Goal: Contribute content: Add original content to the website for others to see

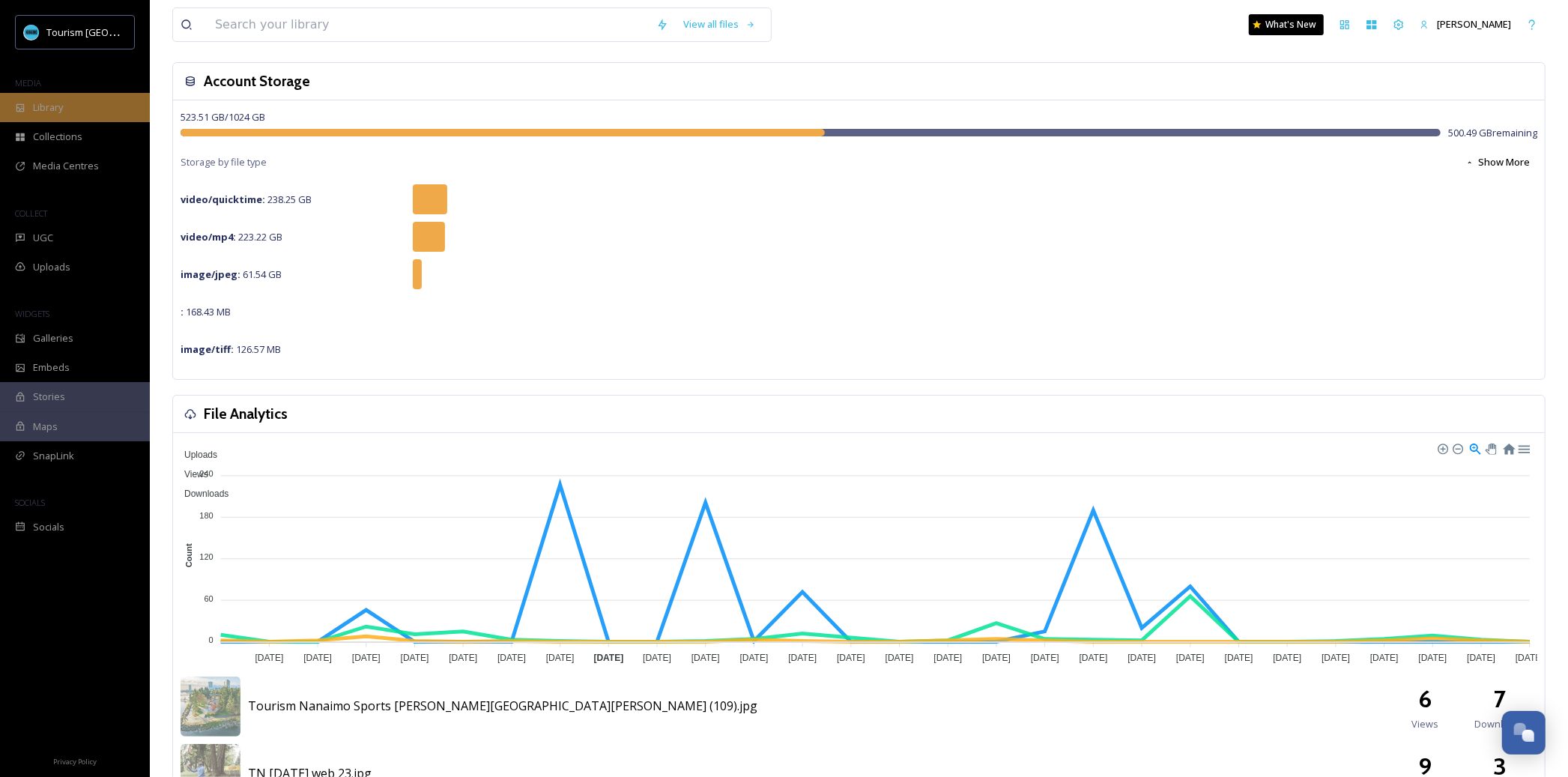
scroll to position [48, 0]
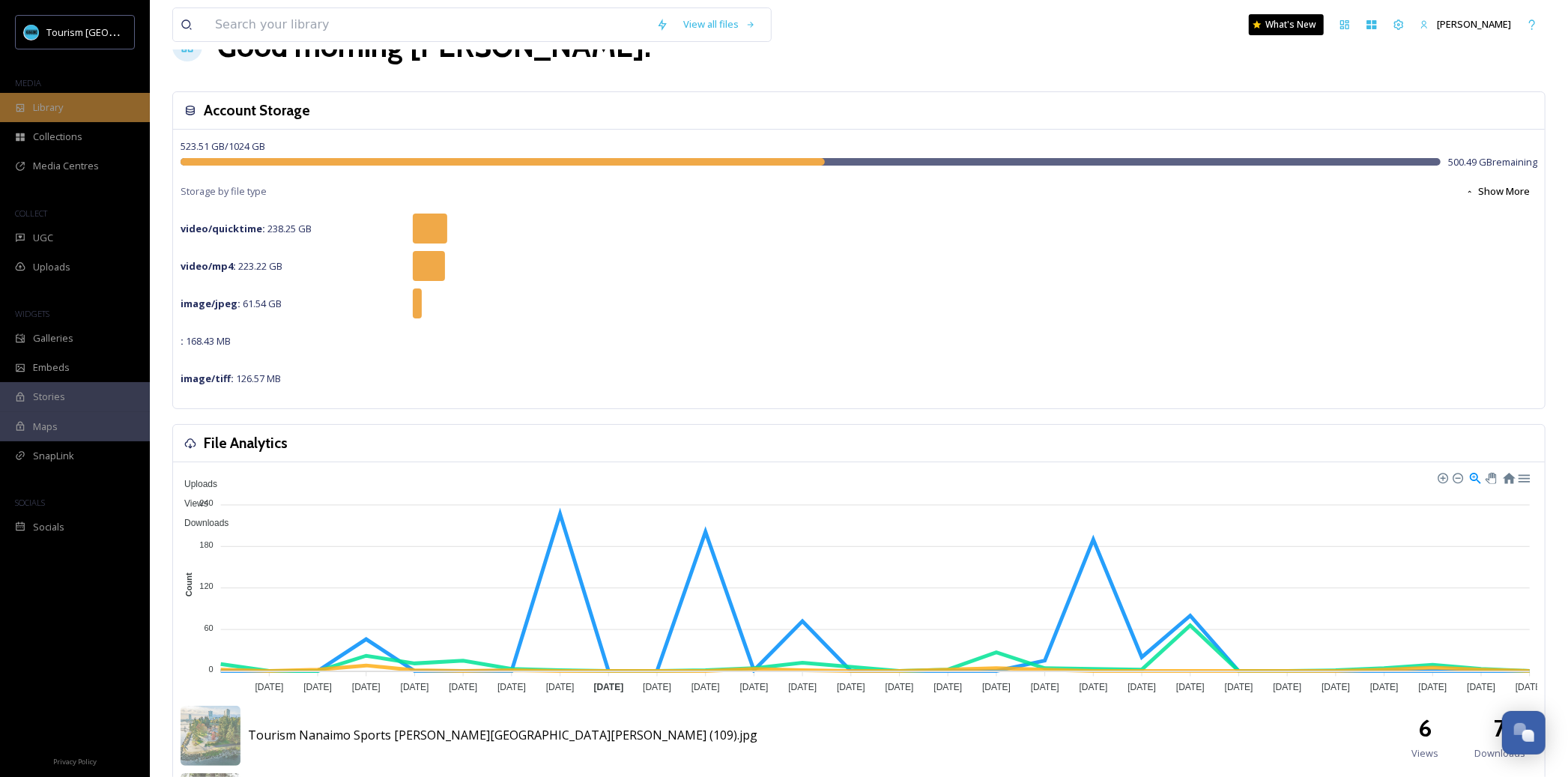
click at [74, 105] on div "Library" at bounding box center [75, 107] width 150 height 29
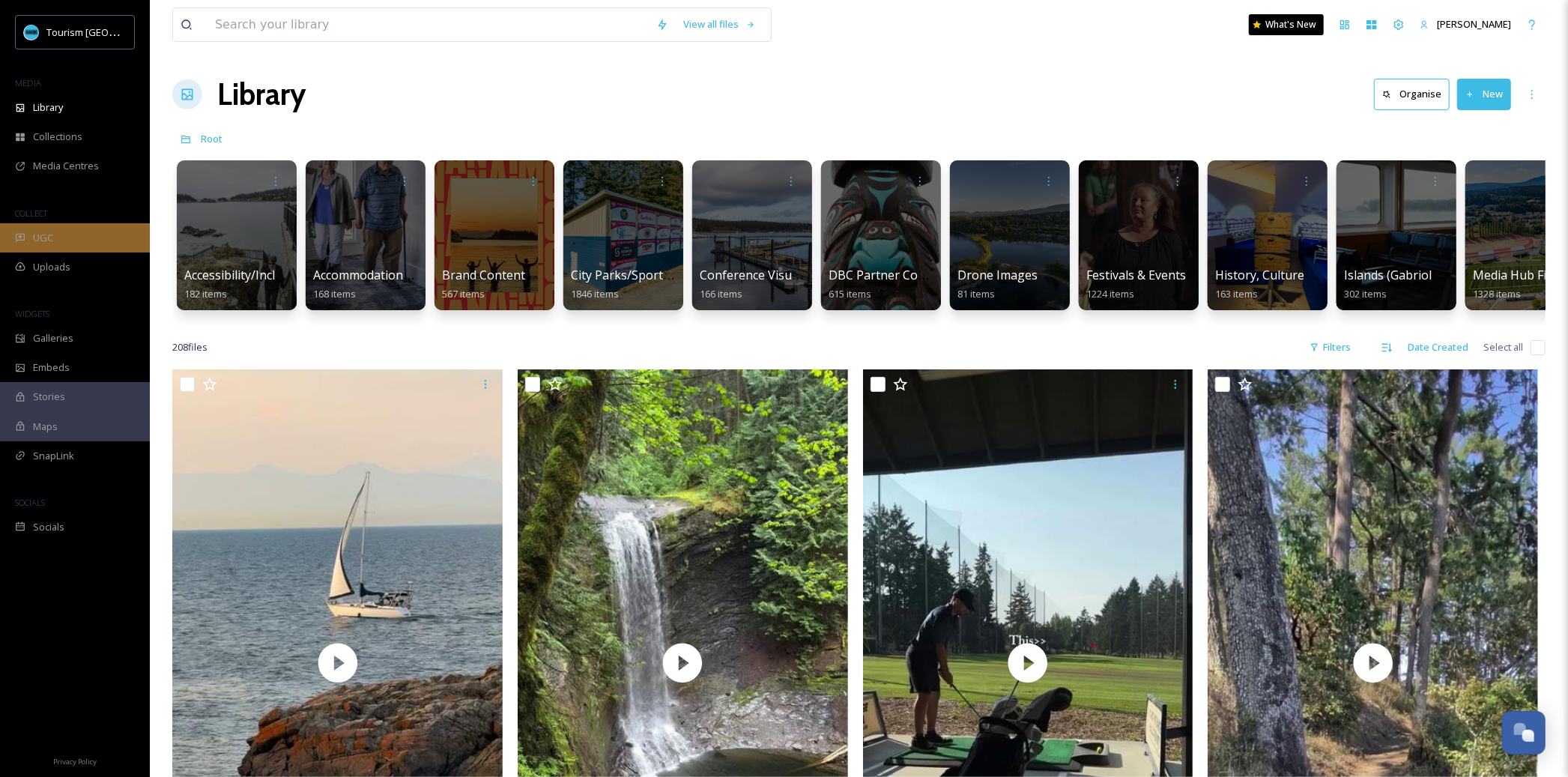
click at [91, 233] on div "UGC" at bounding box center [75, 238] width 150 height 29
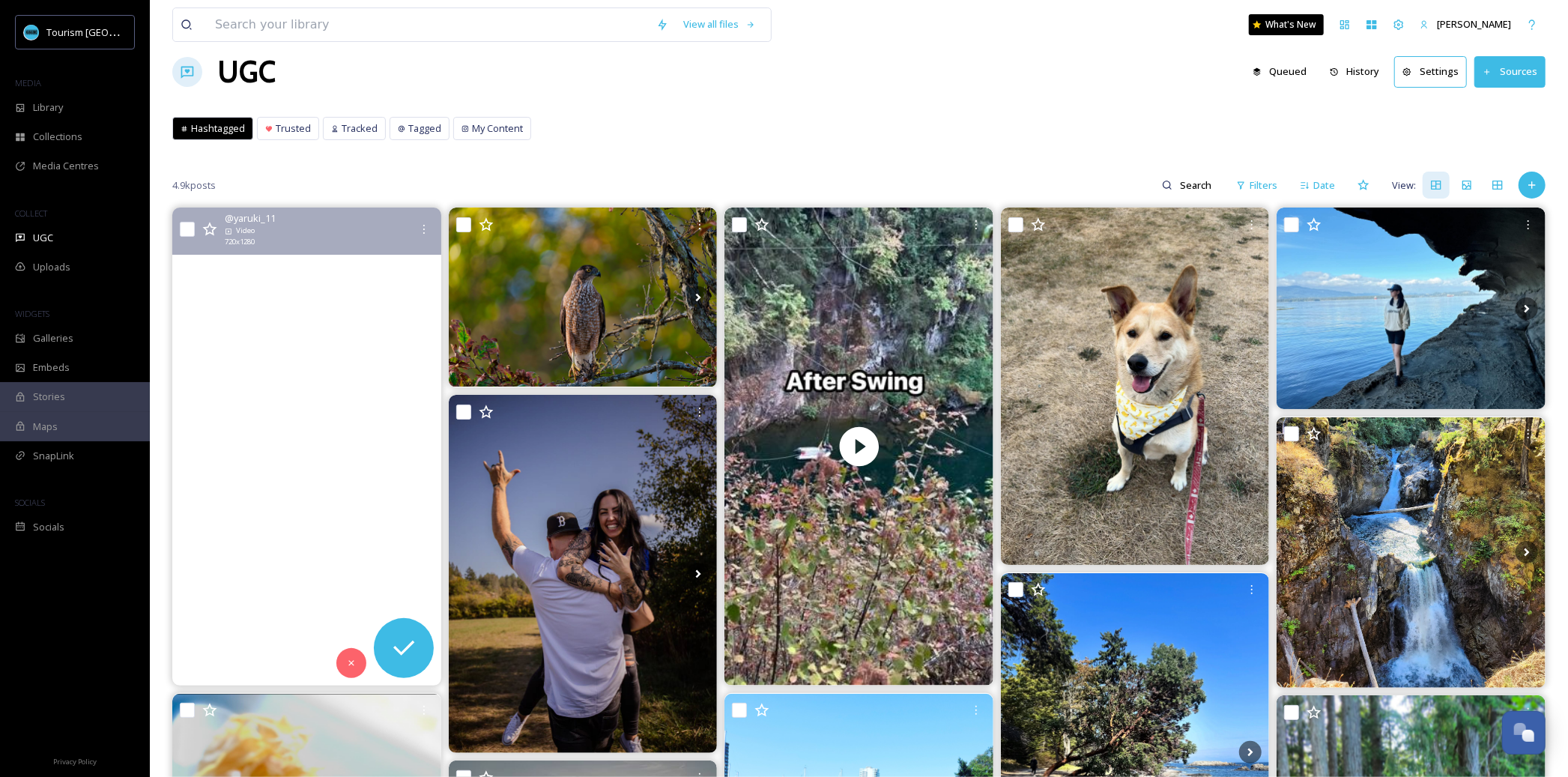
scroll to position [39, 0]
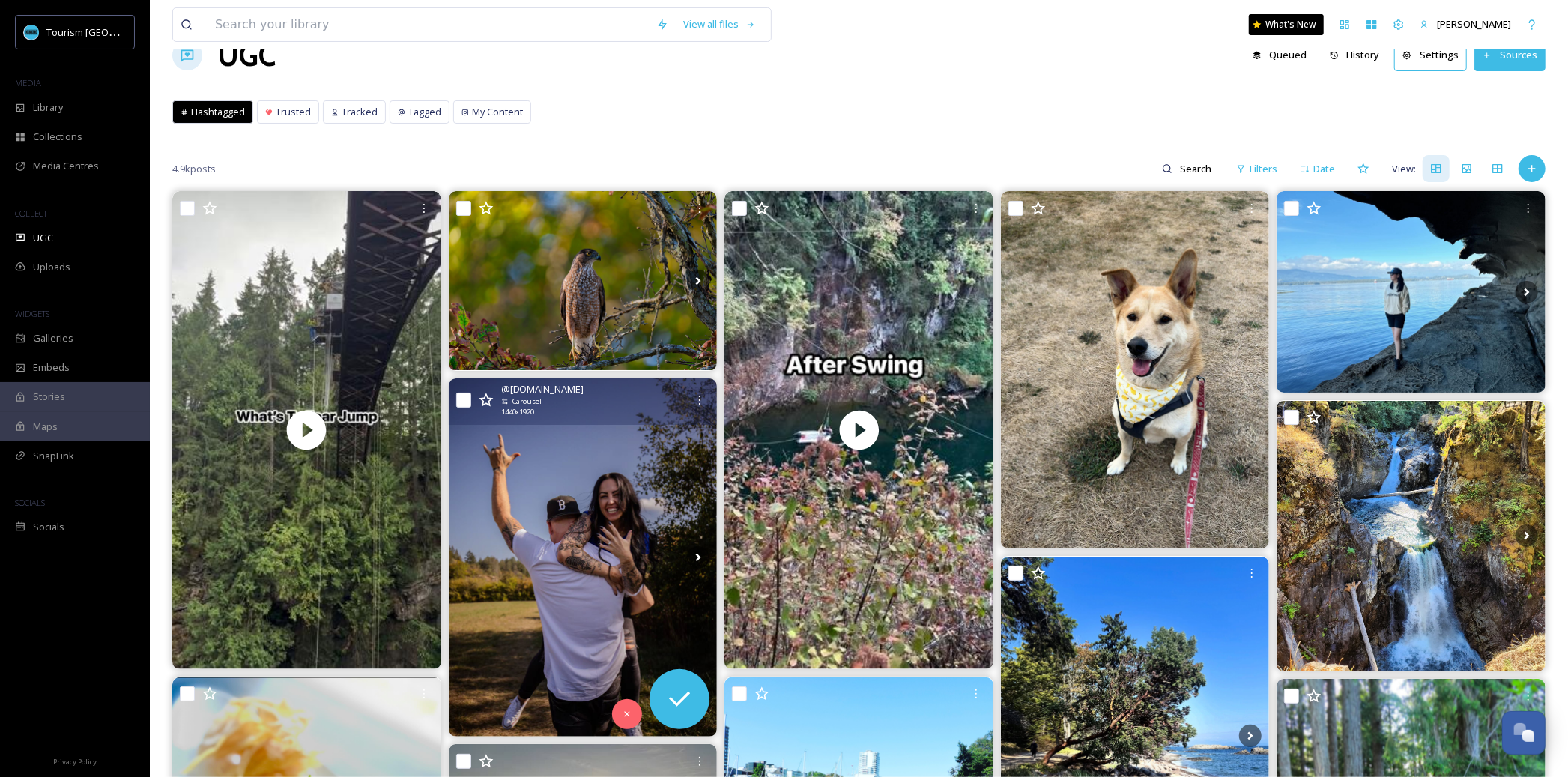
click at [545, 543] on img at bounding box center [582, 557] width 268 height 359
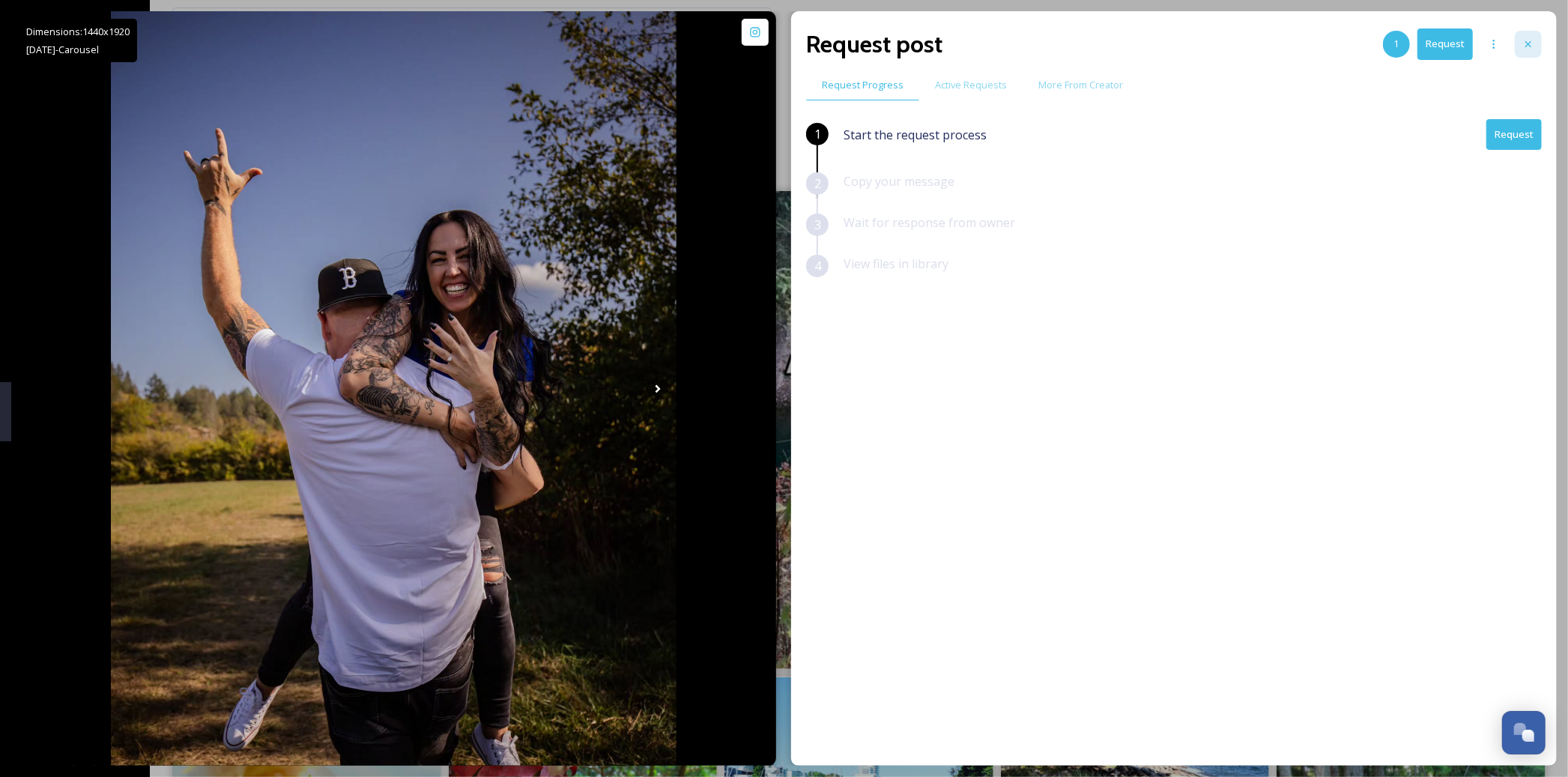
click at [1529, 44] on icon at bounding box center [1528, 44] width 12 height 12
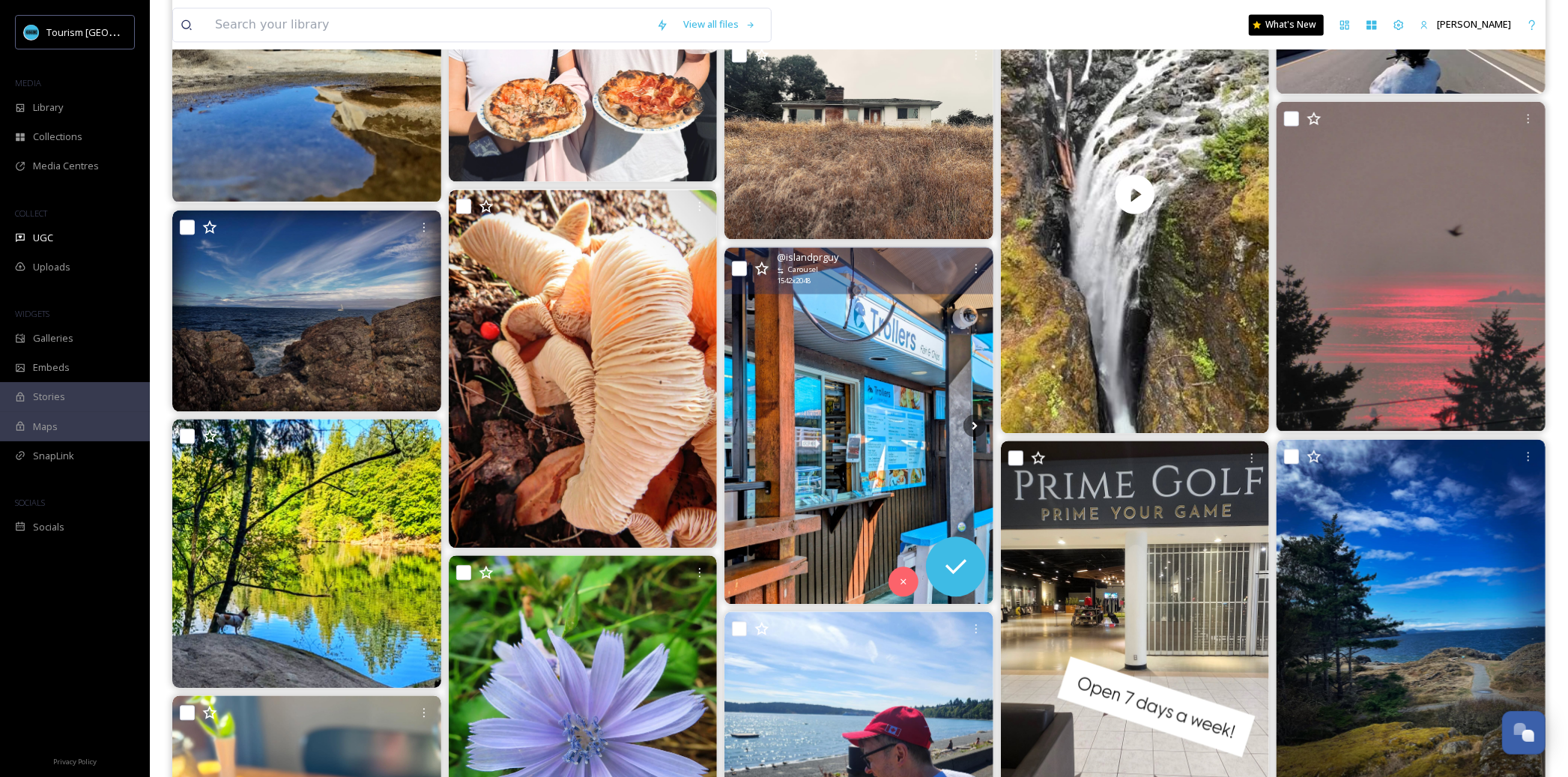
scroll to position [2520, 0]
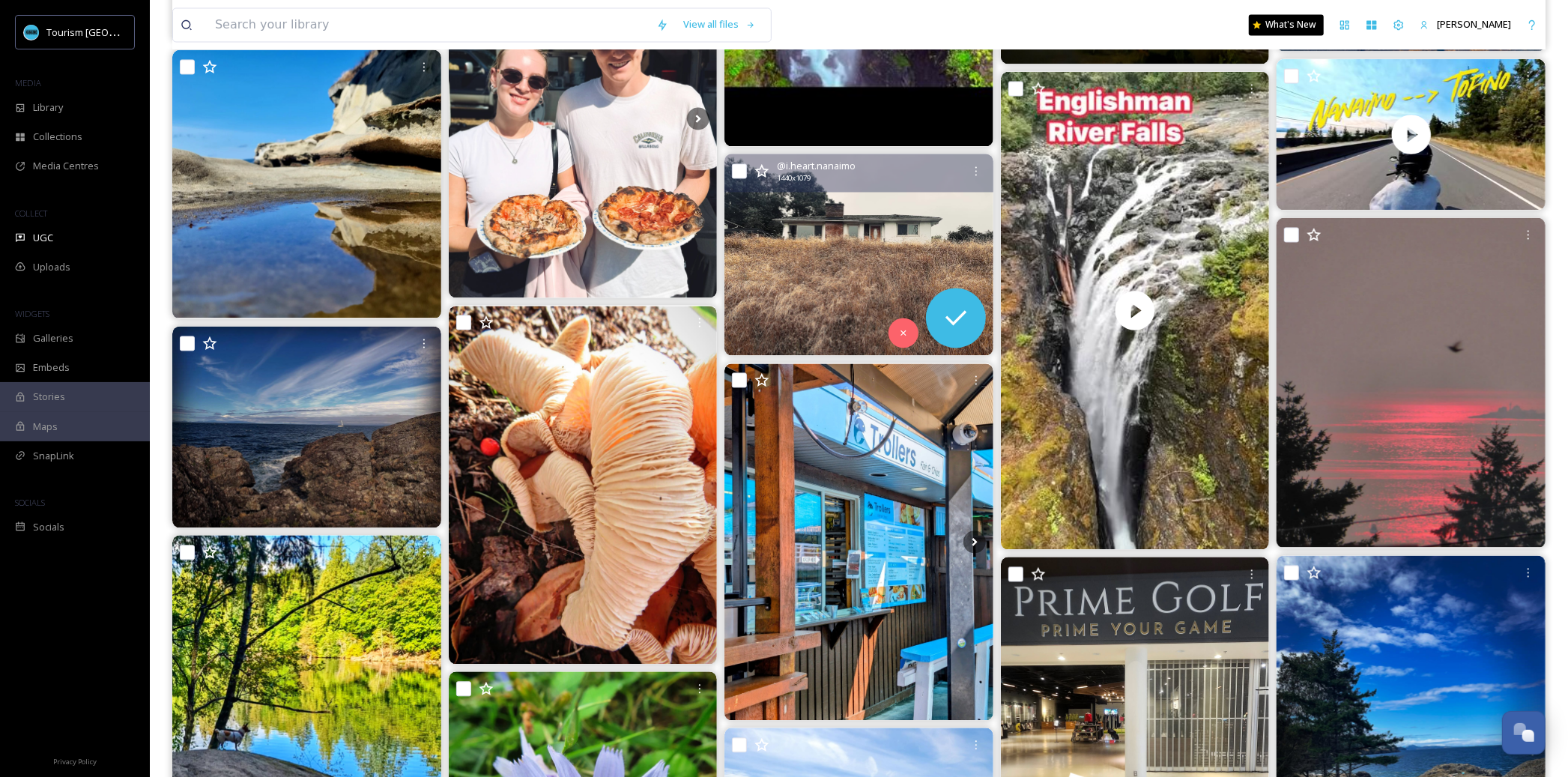
click at [905, 211] on img at bounding box center [858, 255] width 268 height 202
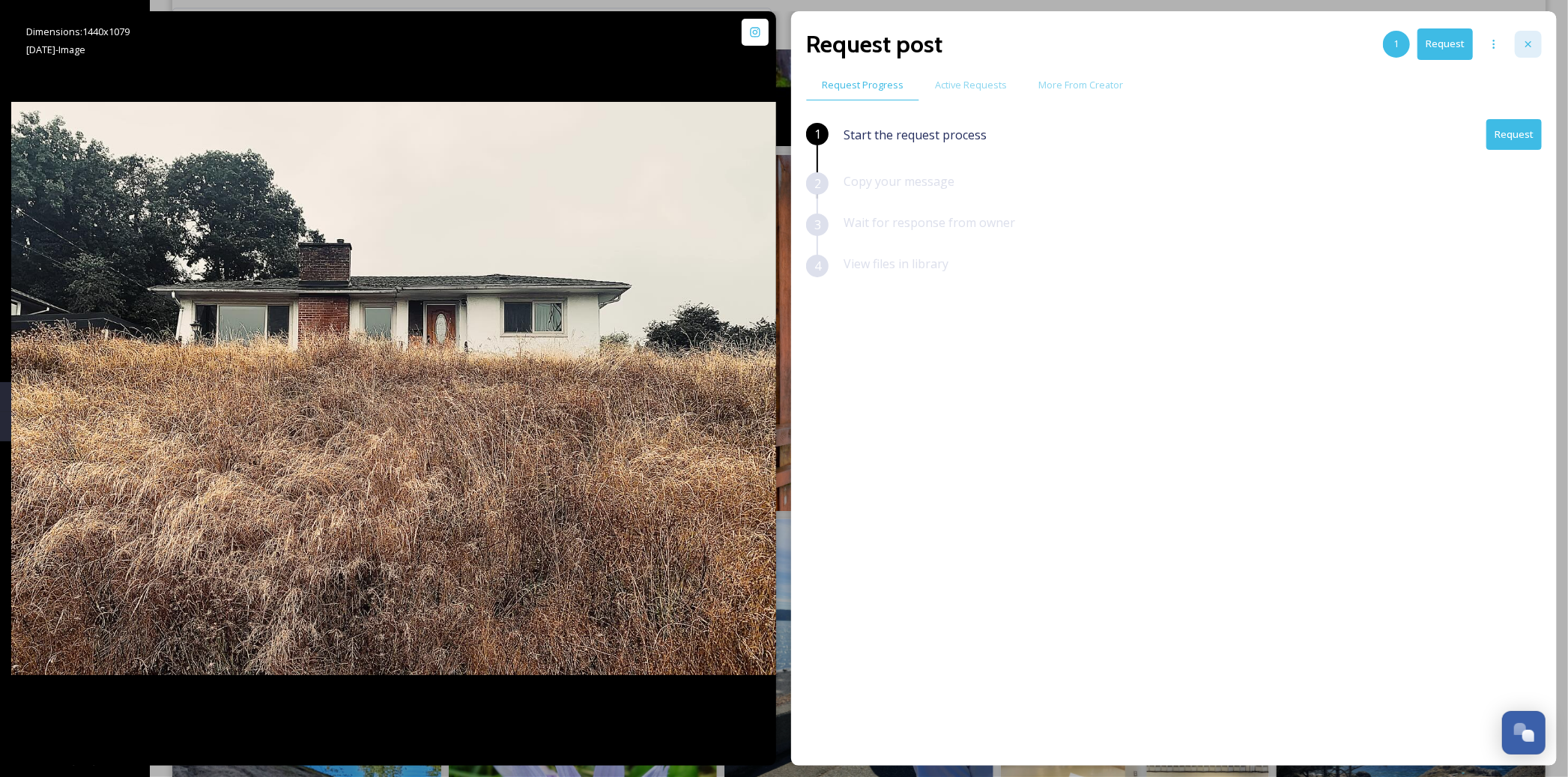
click at [1528, 44] on icon at bounding box center [1528, 44] width 12 height 12
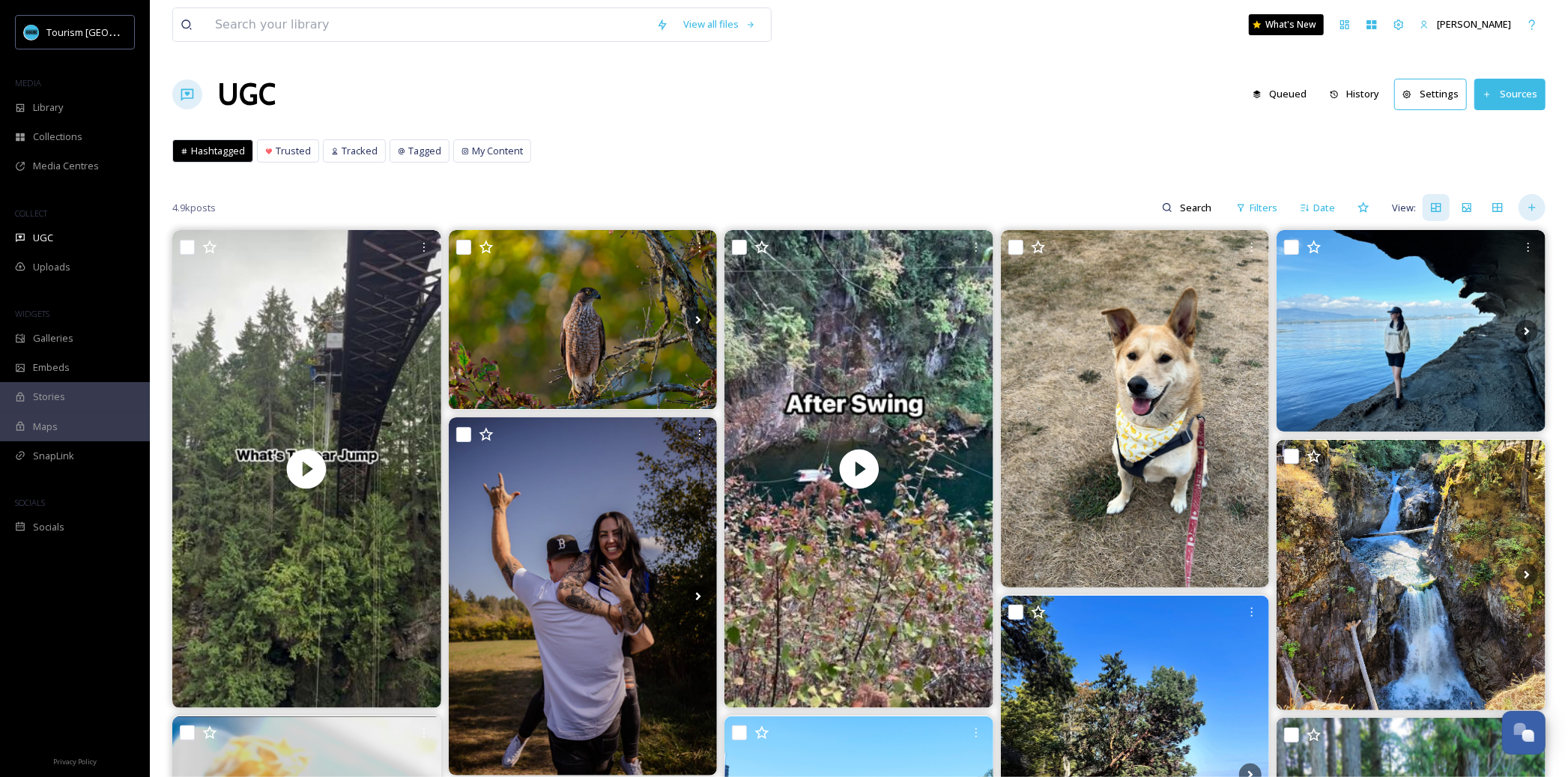
click at [1536, 207] on icon at bounding box center [1531, 208] width 12 height 12
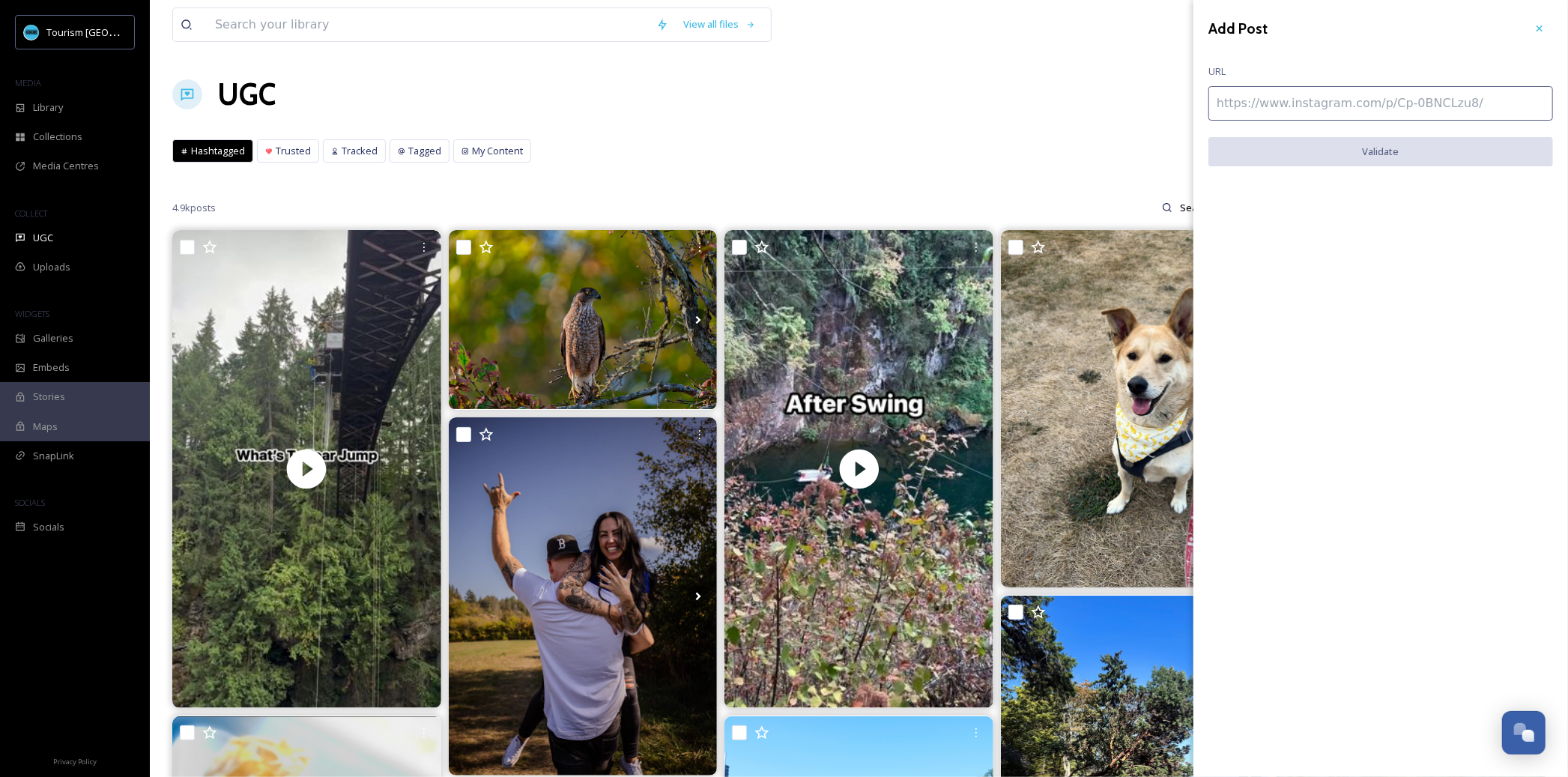
click at [1354, 100] on input at bounding box center [1379, 103] width 344 height 35
paste input "https://www.instagram.com/reel/DOukhJ3kbpD/"
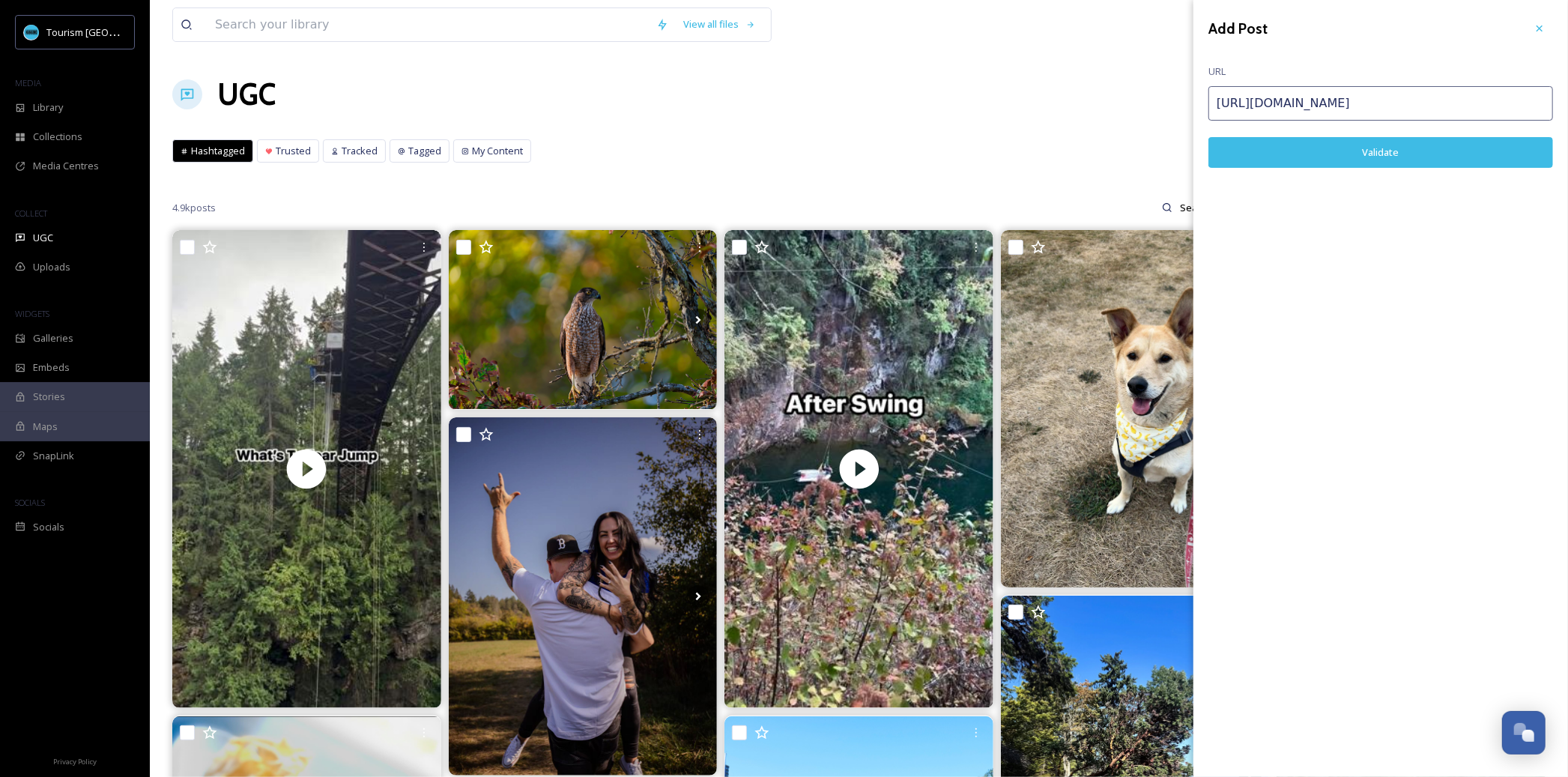
type input "https://www.instagram.com/reel/DOukhJ3kbpD/"
click at [1357, 158] on button "Validate" at bounding box center [1379, 152] width 344 height 31
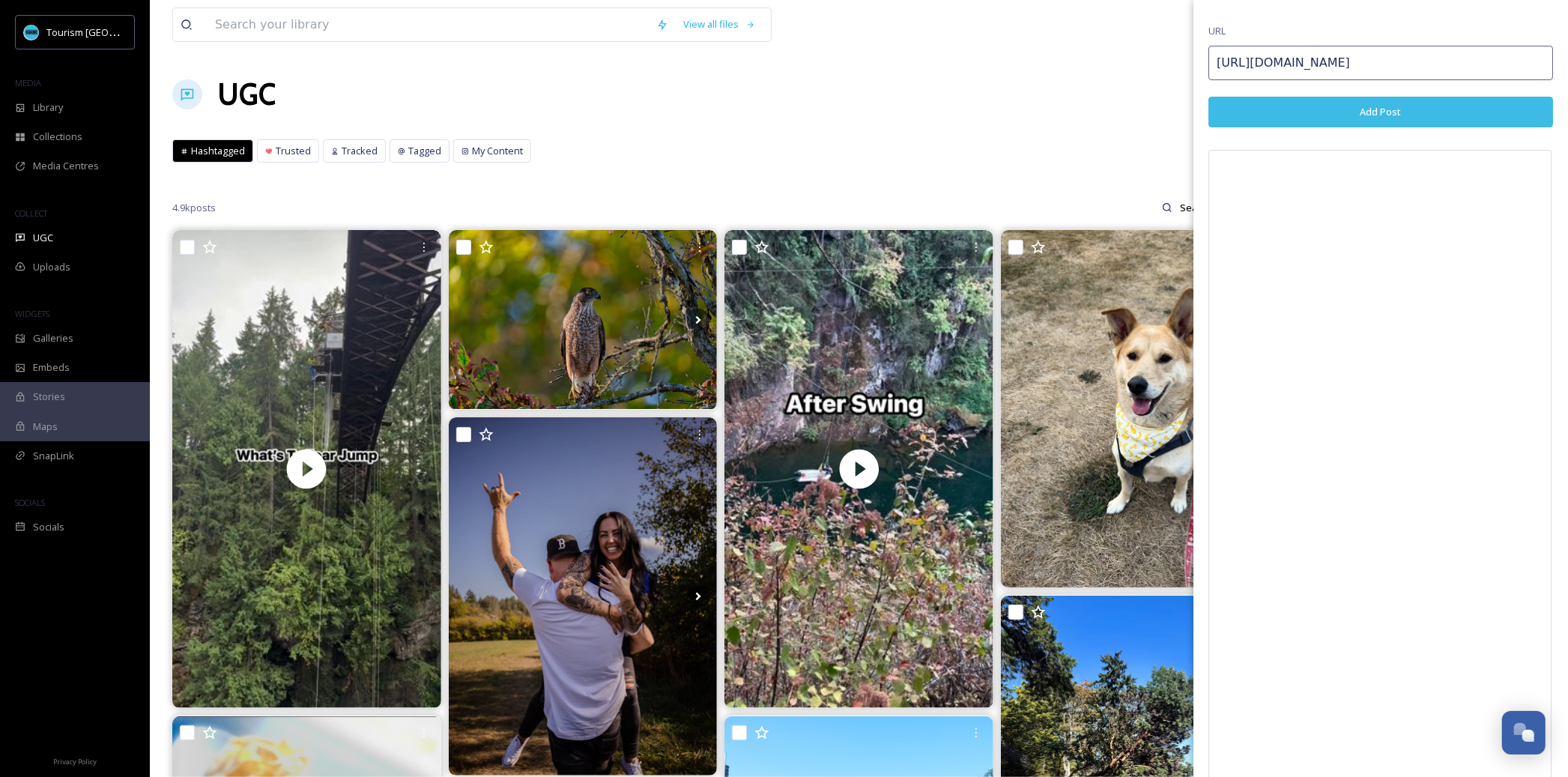
click at [1463, 110] on button "Add Post" at bounding box center [1379, 112] width 344 height 31
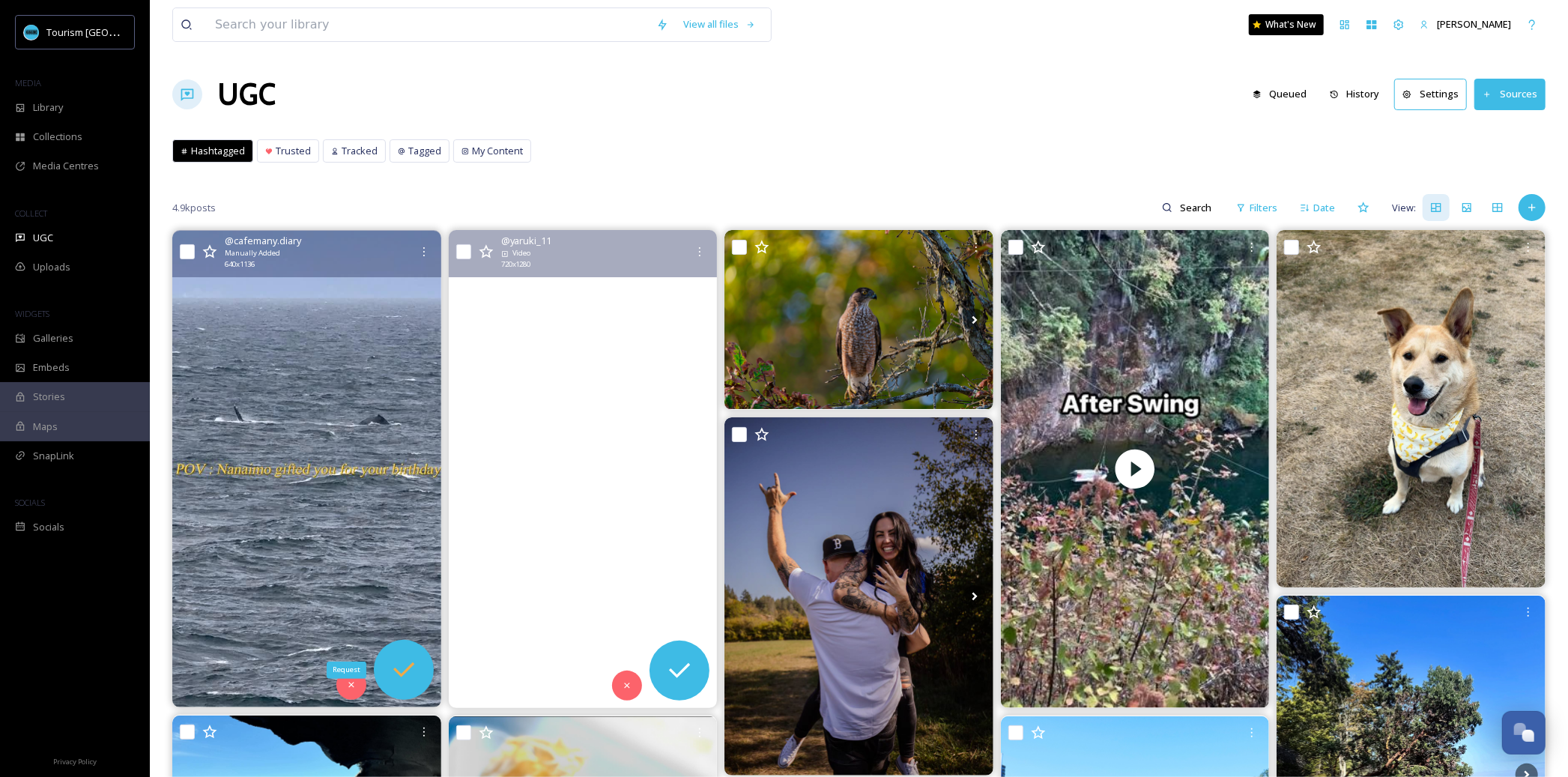
click at [417, 674] on icon at bounding box center [403, 670] width 30 height 30
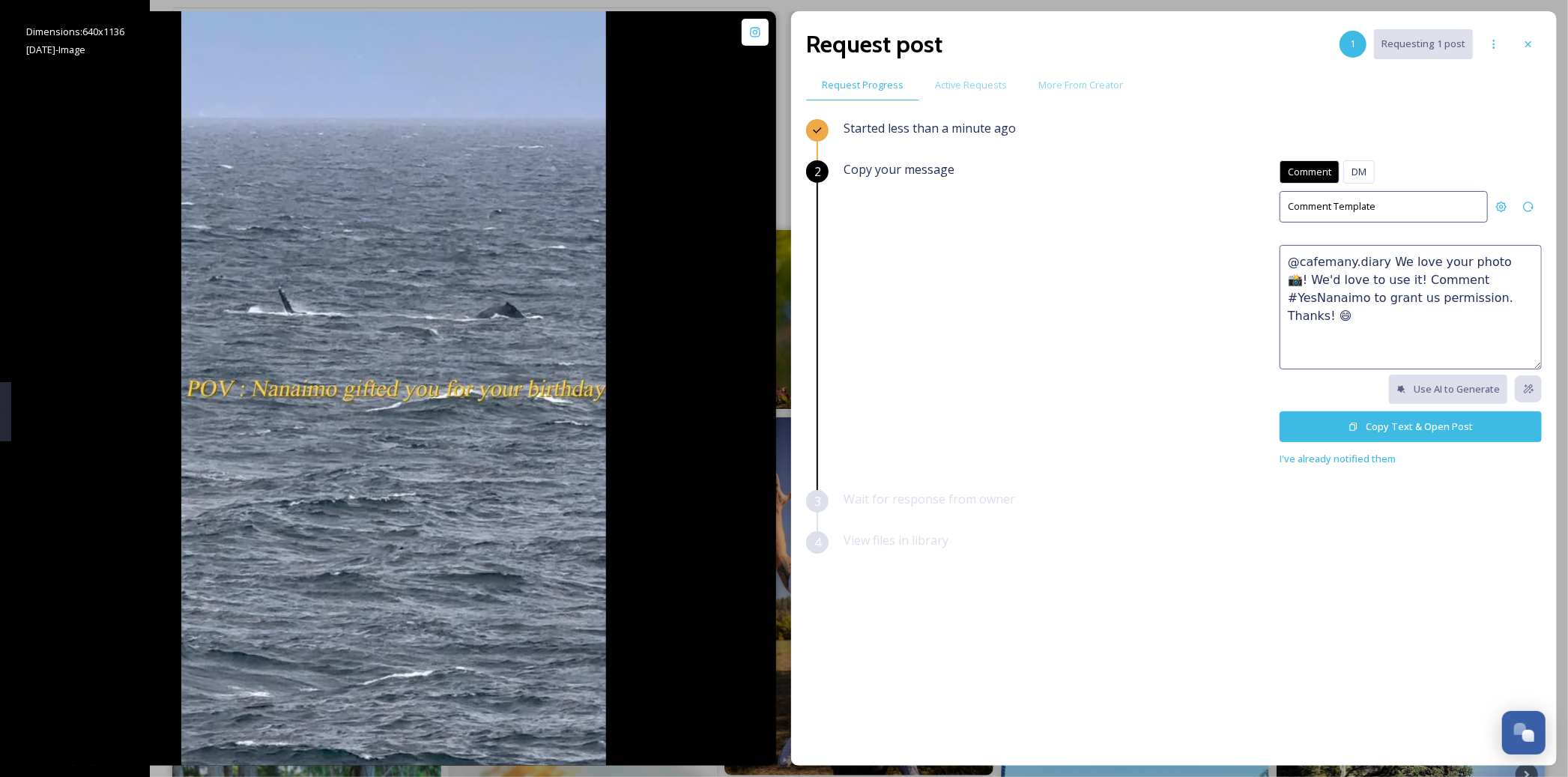
click at [1373, 251] on textarea "@cafemany.diary We love your photo 📸! We'd love to use it! Comment #YesNanaimo …" at bounding box center [1410, 307] width 262 height 125
click at [1373, 254] on textarea "@cafemany.diary We love your photo 📸! We'd love to use it! Comment #YesNanaimo …" at bounding box center [1410, 307] width 262 height 125
paste textarea "🤩 This would make a great feature on our social channels or website. Please rep…"
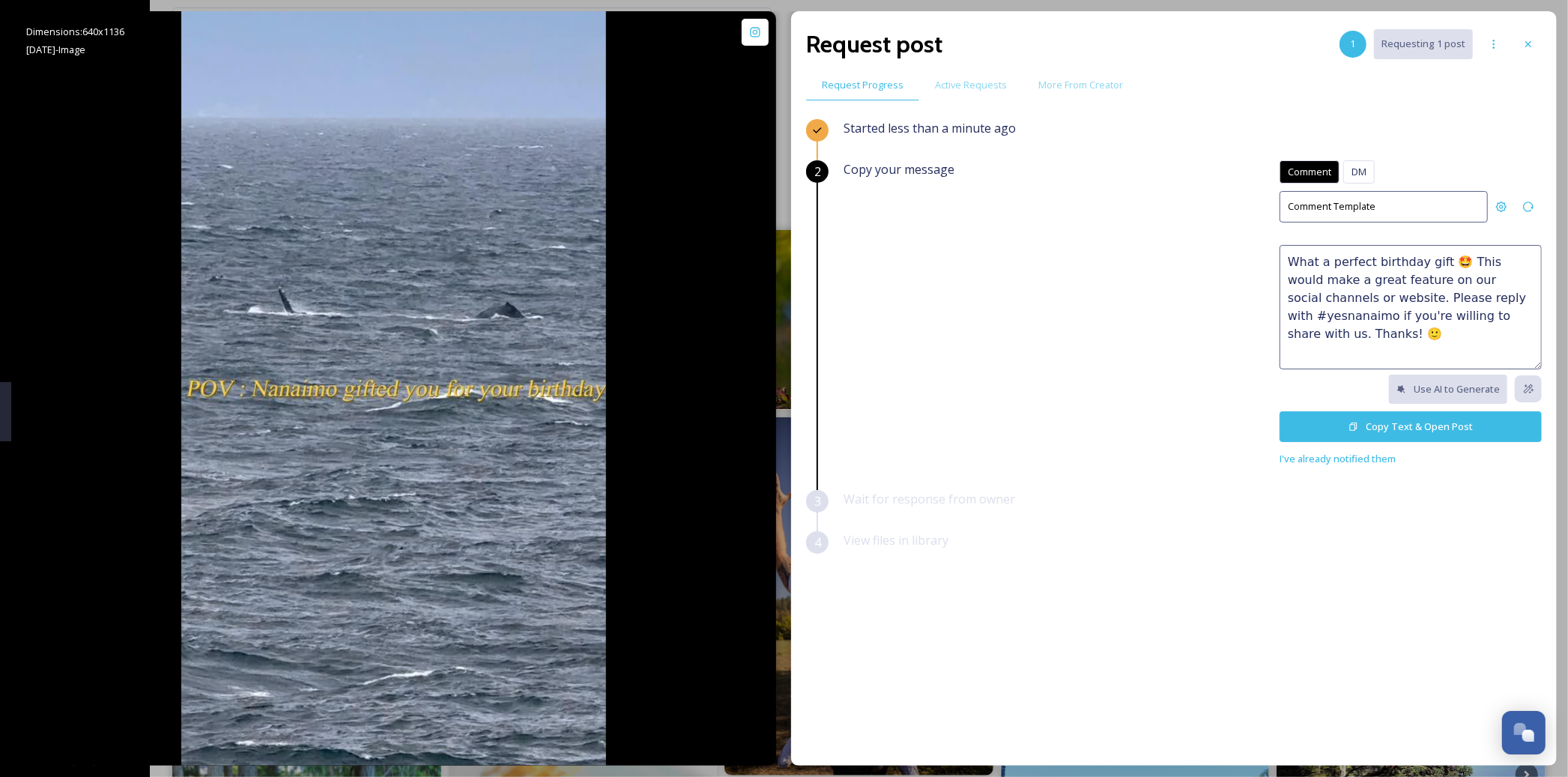
click at [1462, 302] on textarea "What a perfect birthday gift 🤩 This would make a great feature on our social ch…" at bounding box center [1410, 307] width 262 height 125
click at [1490, 338] on textarea "What a perfect birthday gift 🤩 This would make a great feature on our social ch…" at bounding box center [1410, 307] width 262 height 125
click at [1444, 293] on textarea "What a perfect birthday gift 🤩 This would make a great feature on our social ch…" at bounding box center [1410, 307] width 262 height 125
type textarea "What a perfect birthday gift 🤩 This would make a great feature on our social ch…"
click at [1408, 422] on button "Copy Text & Open Post" at bounding box center [1410, 426] width 262 height 31
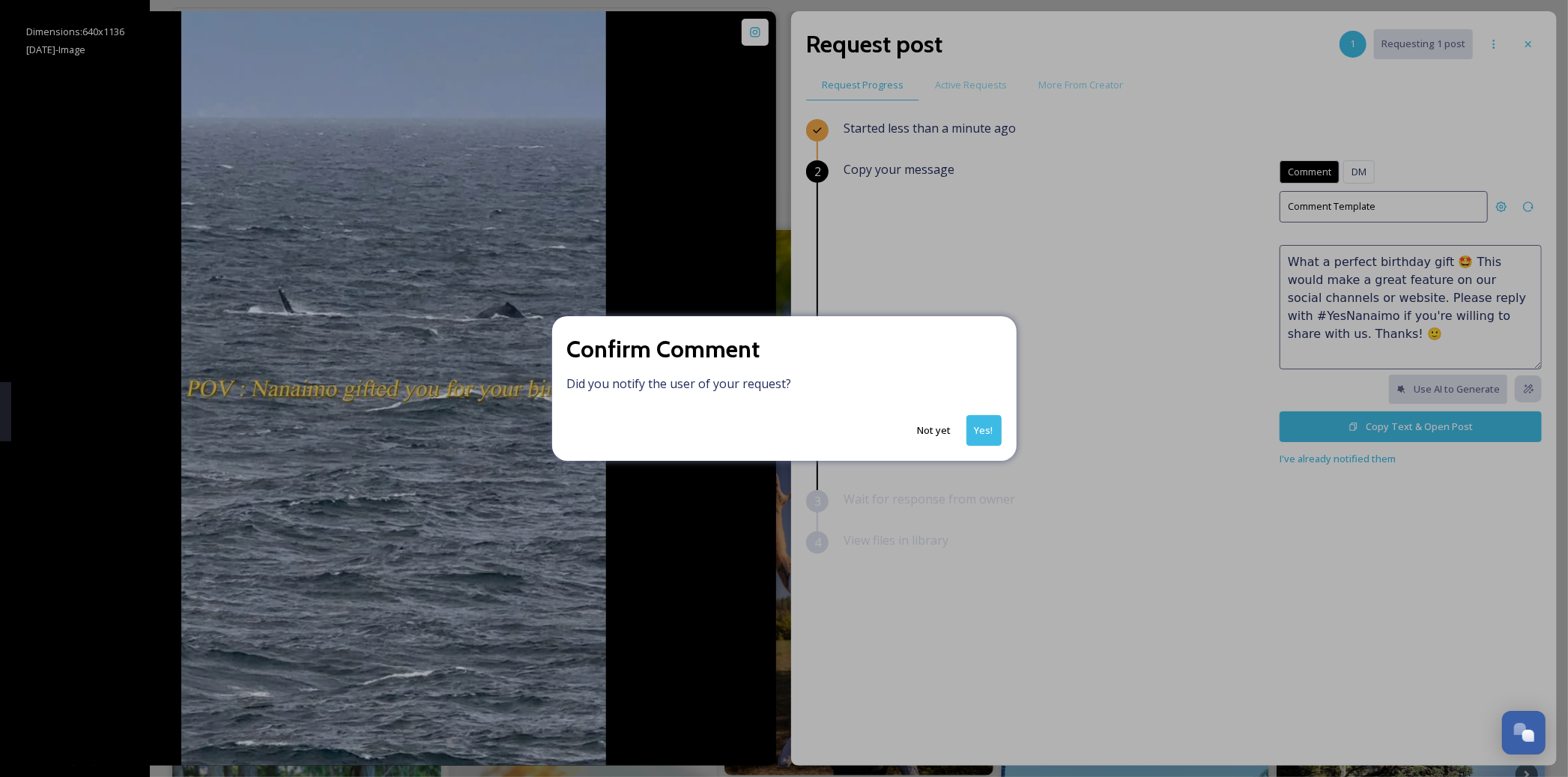
click at [996, 424] on button "Yes!" at bounding box center [983, 430] width 35 height 31
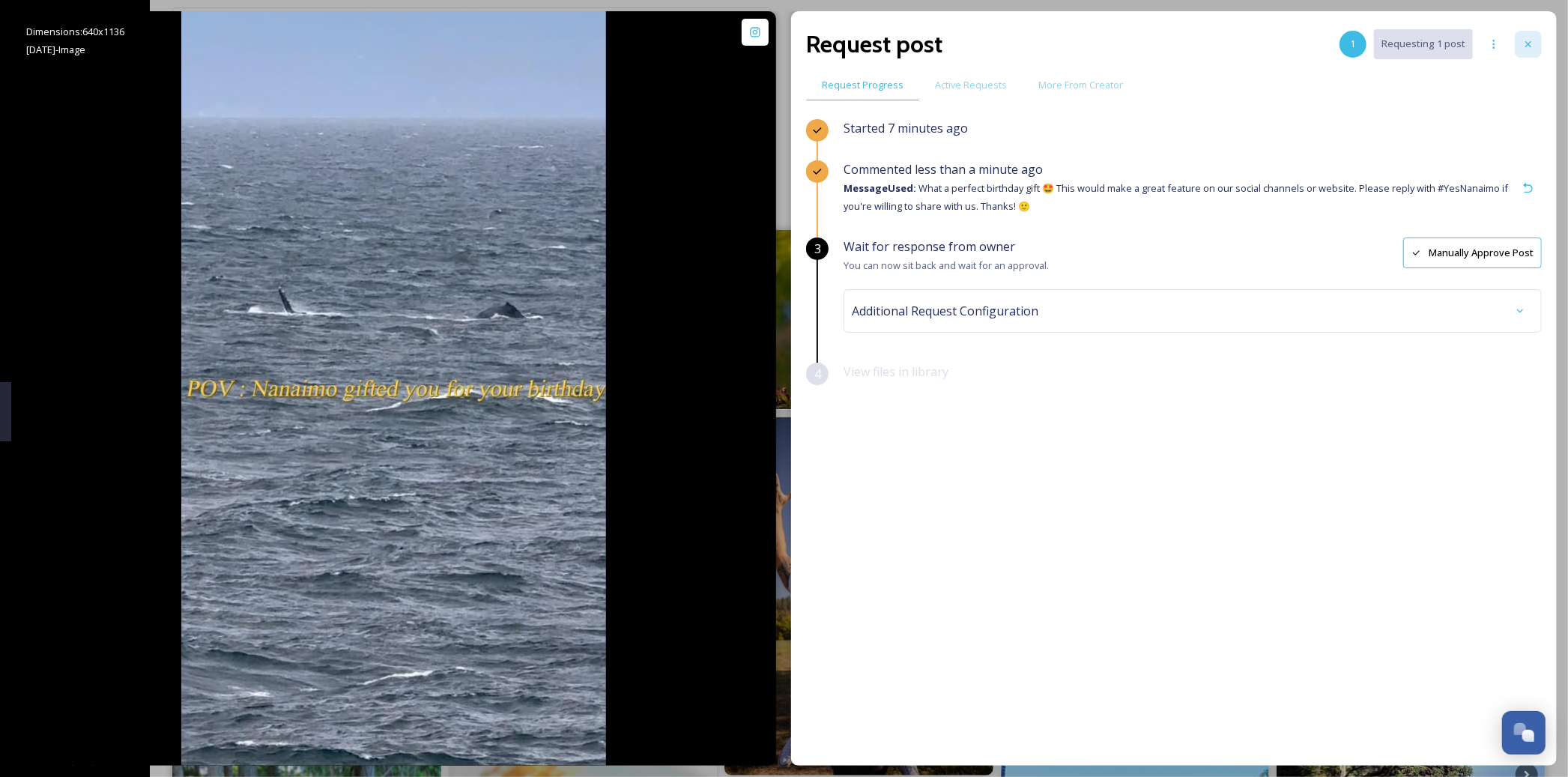
click at [1534, 42] on div at bounding box center [1527, 44] width 27 height 27
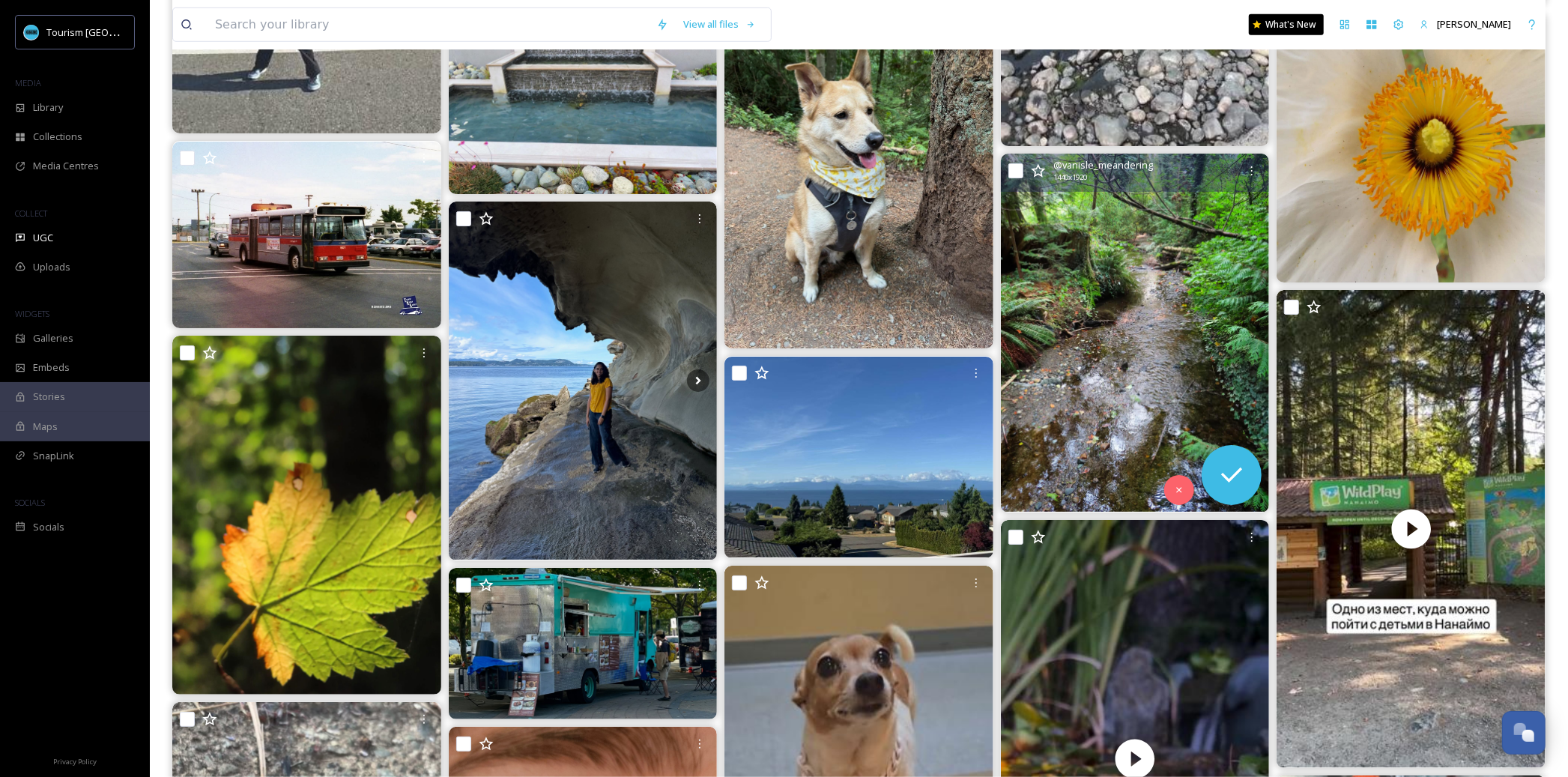
scroll to position [6072, 0]
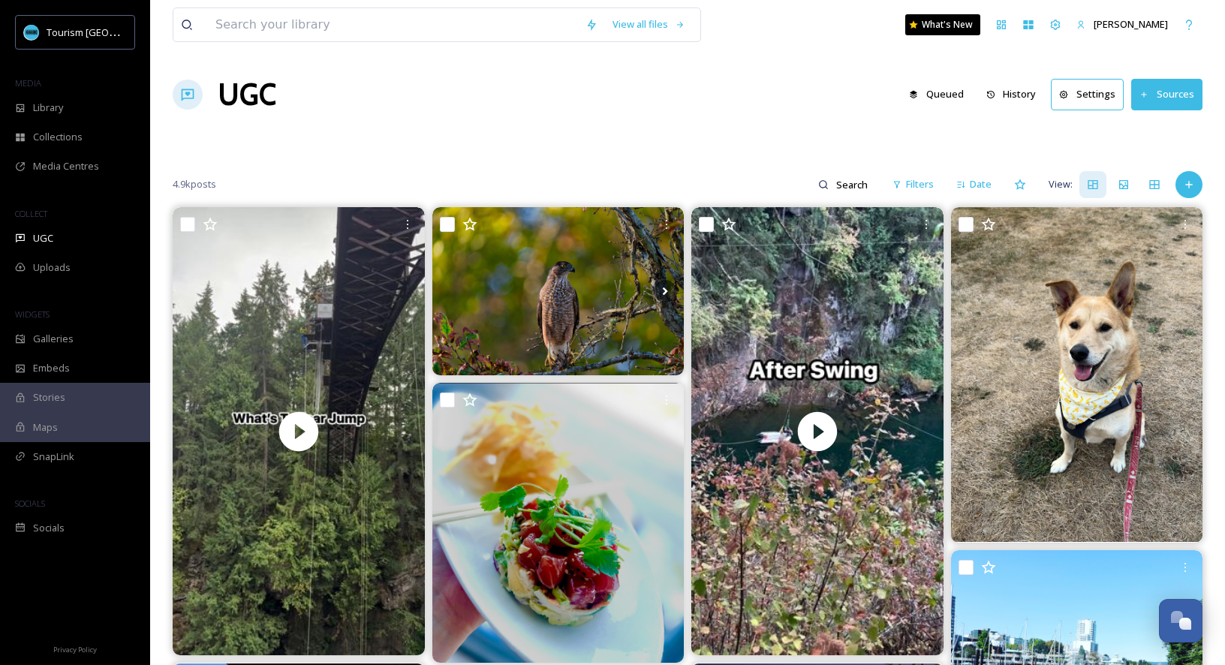
scroll to position [1874, 0]
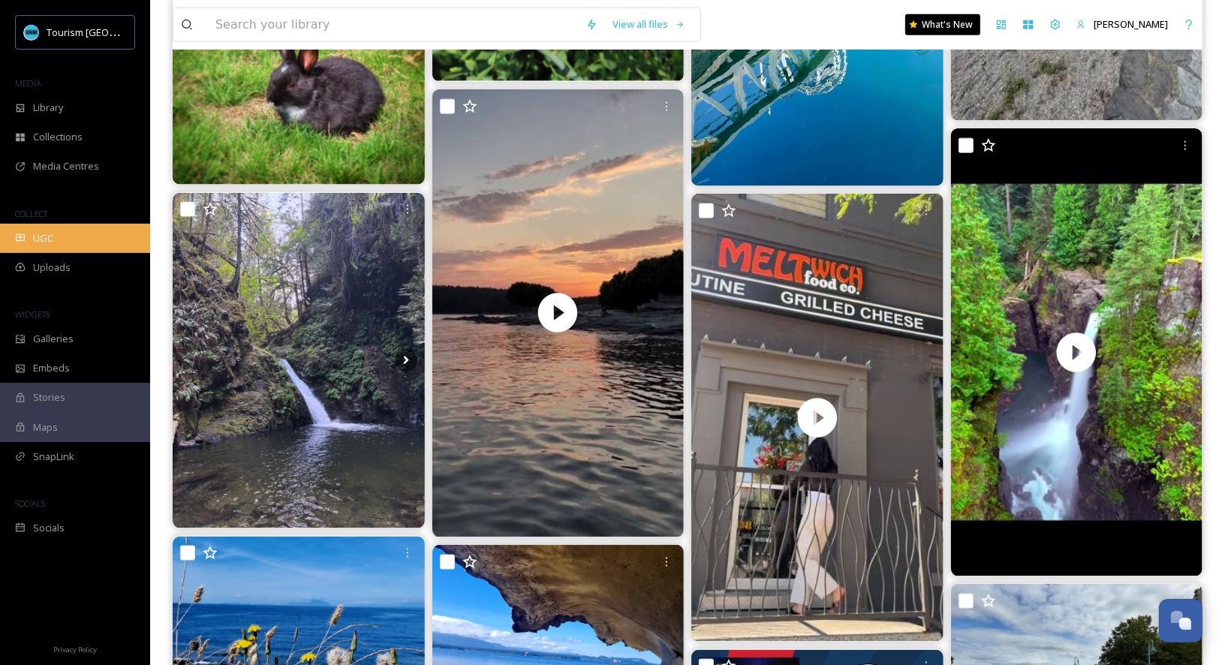
click at [56, 240] on div "UGC" at bounding box center [75, 238] width 150 height 29
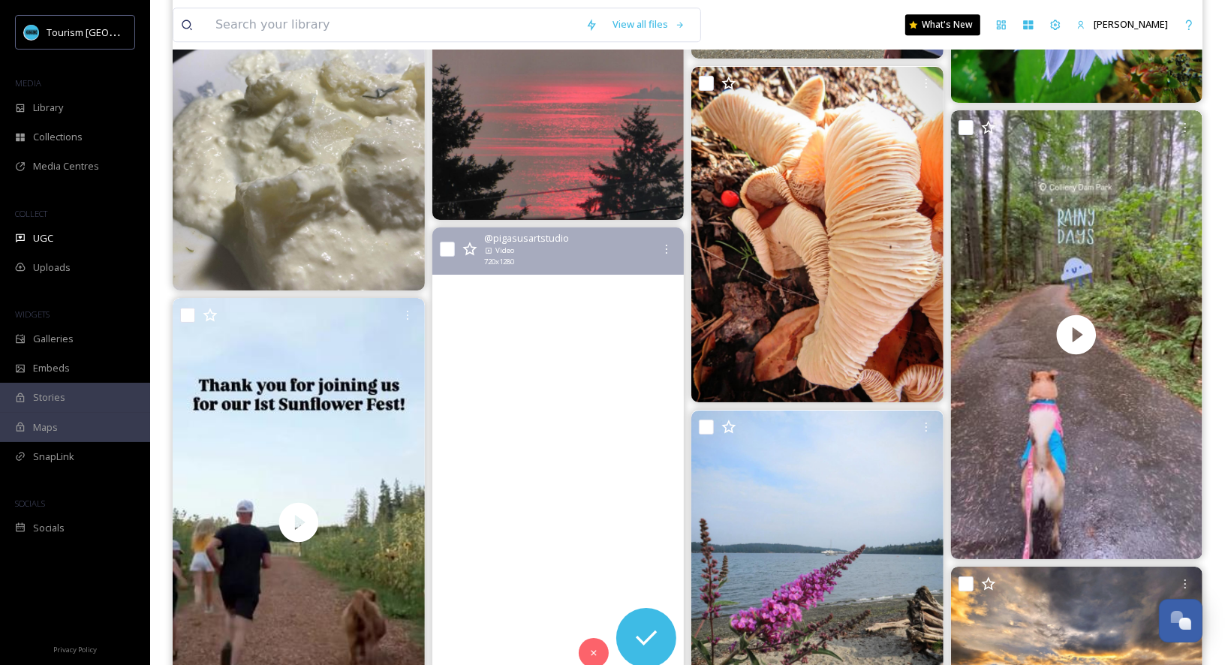
scroll to position [4080, 0]
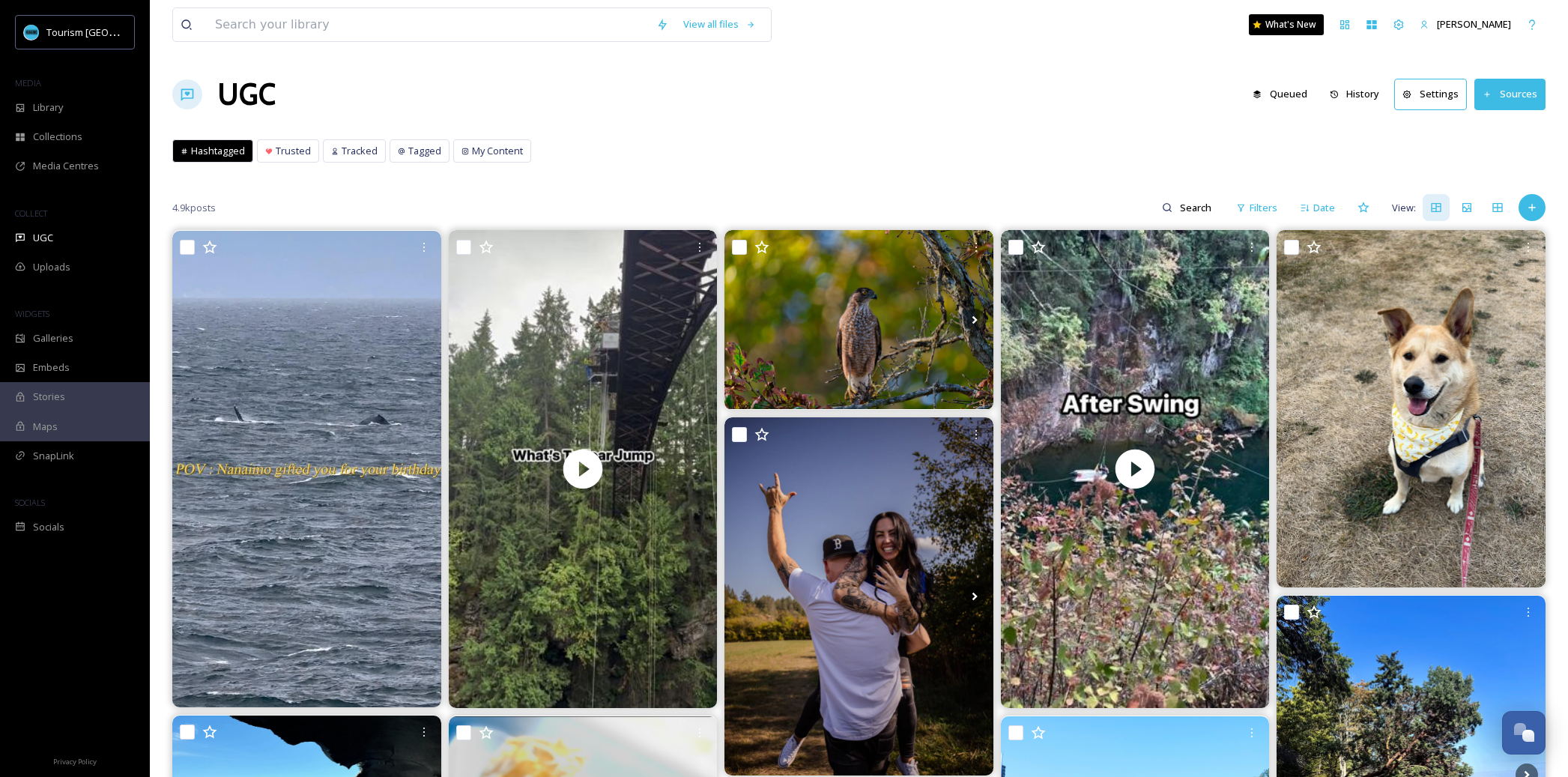
scroll to position [6072, 0]
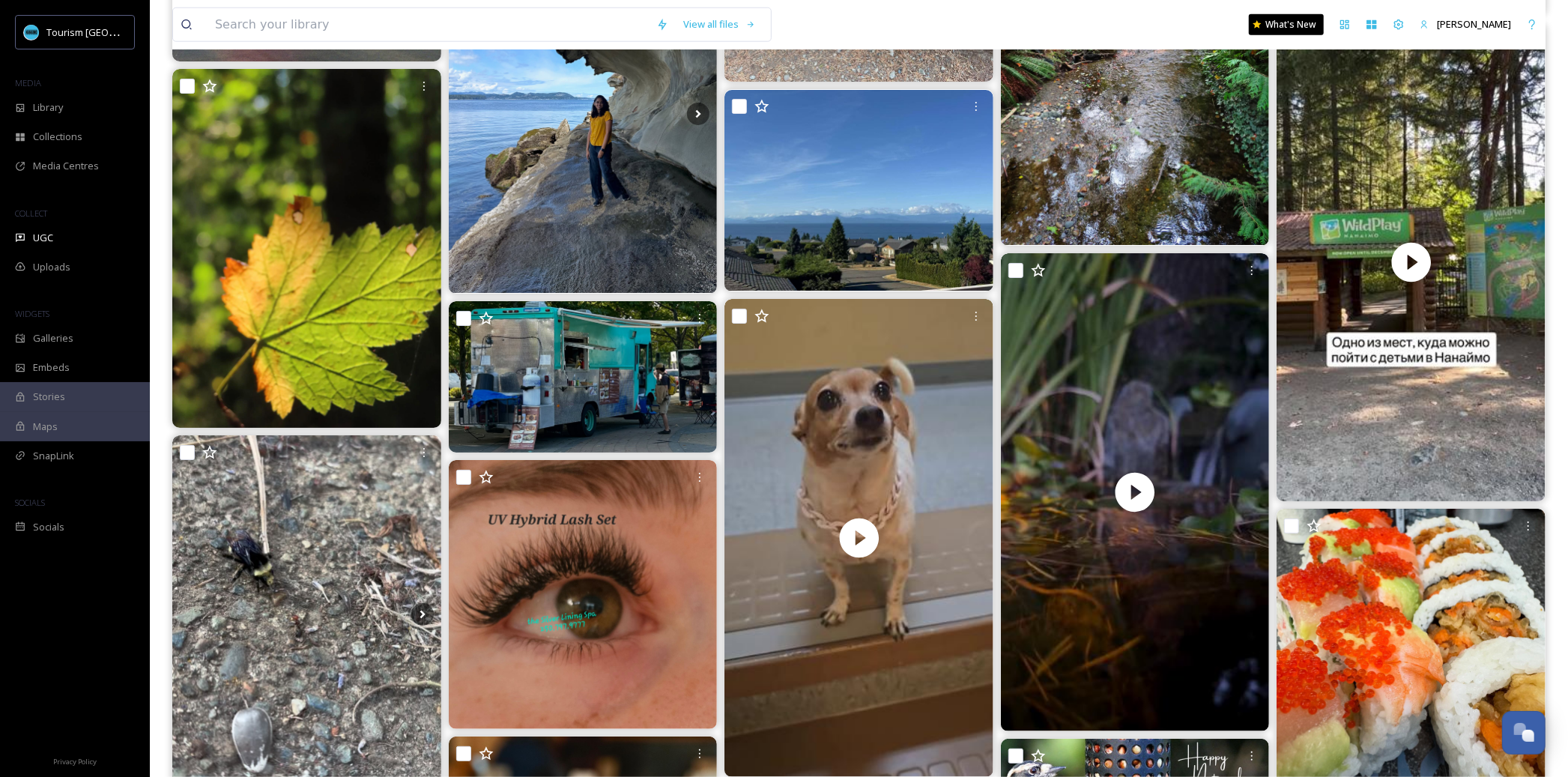
click at [1000, 29] on div "View all files What's New [PERSON_NAME]" at bounding box center [858, 25] width 1372 height 50
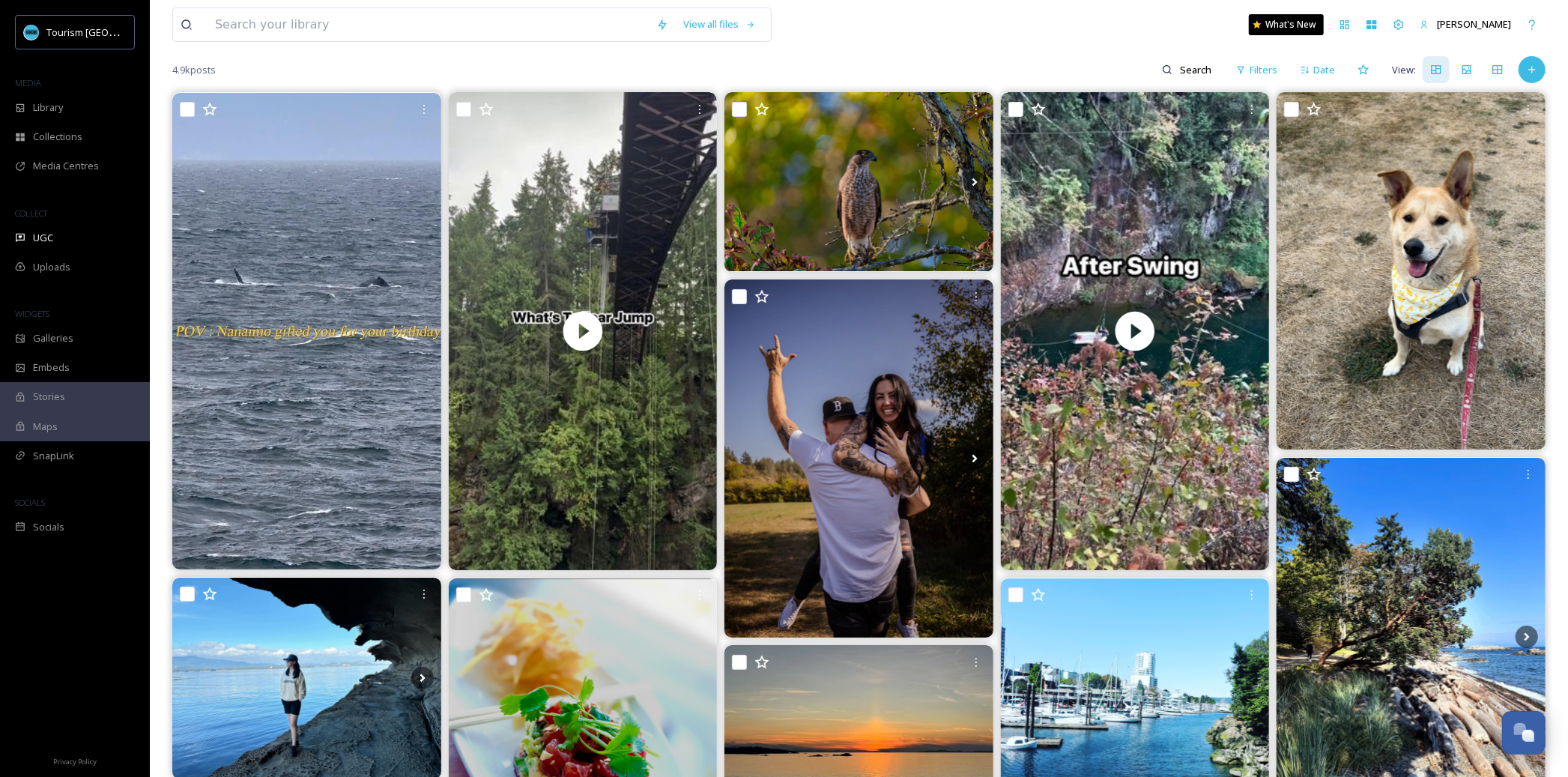
scroll to position [0, 0]
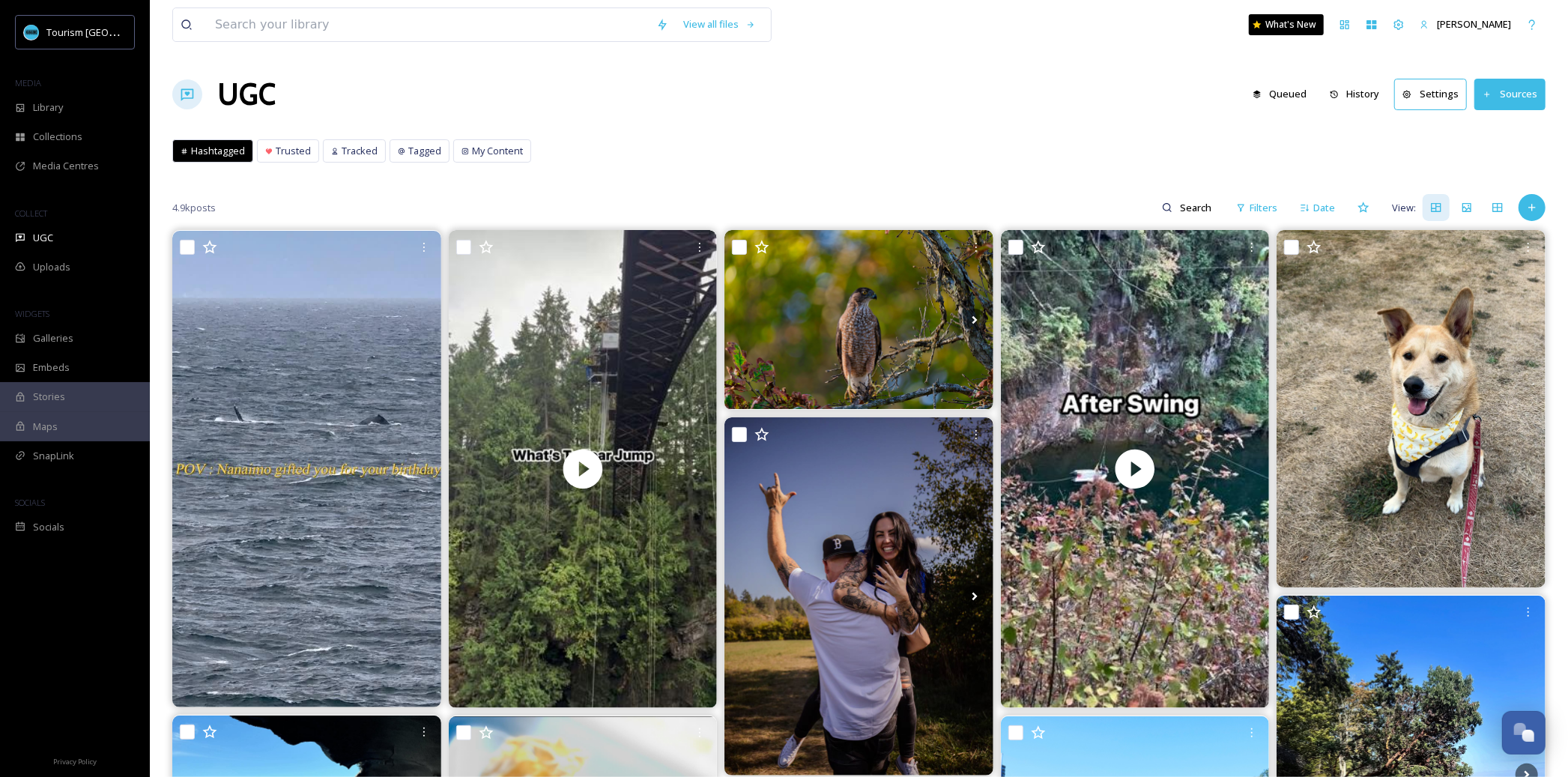
click at [79, 84] on div "MEDIA" at bounding box center [75, 84] width 150 height 20
click at [85, 98] on div "Library" at bounding box center [75, 107] width 150 height 29
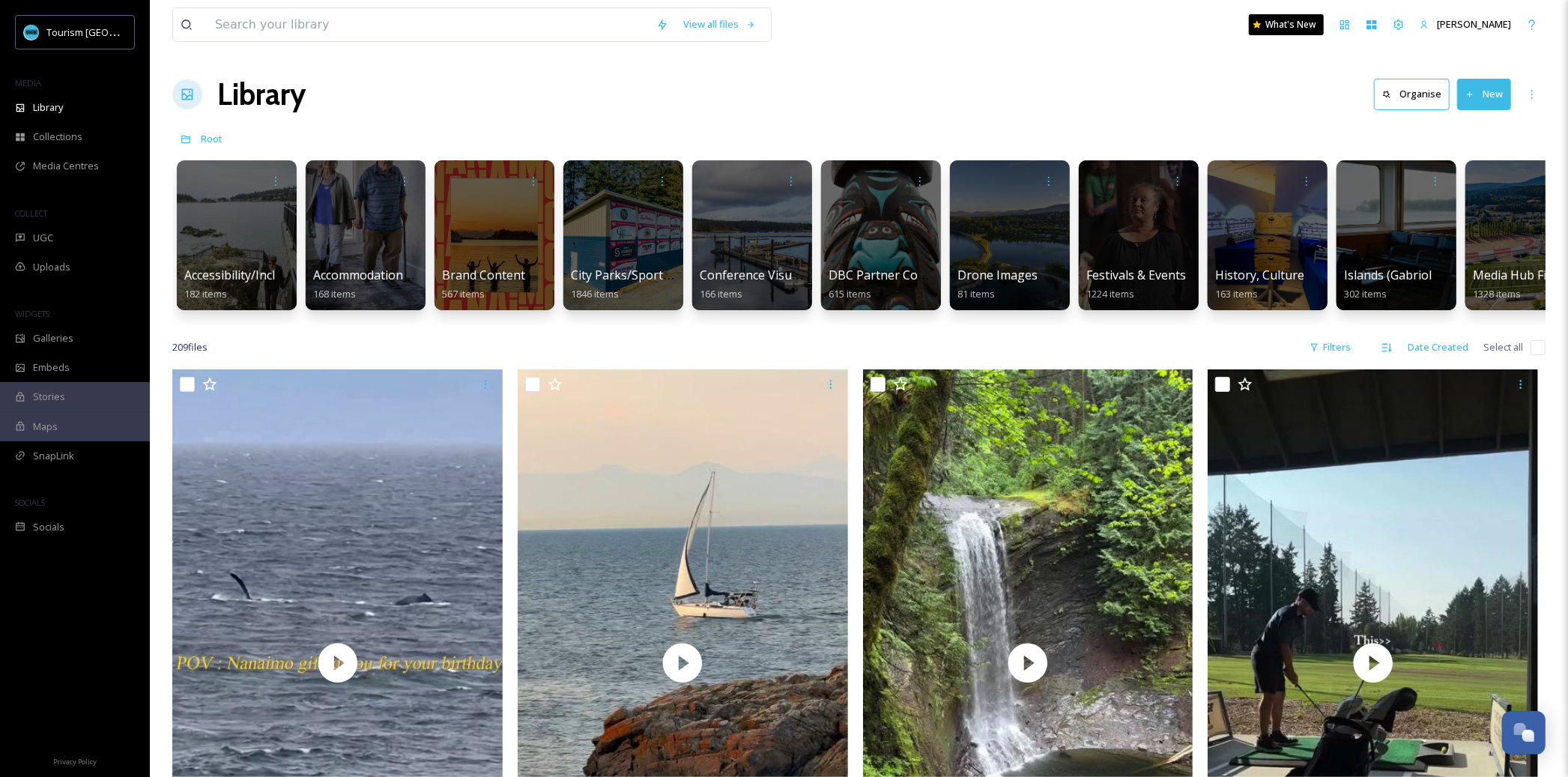
click at [490, 98] on div "Library Organise New" at bounding box center [858, 94] width 1372 height 45
click at [109, 236] on div "UGC" at bounding box center [75, 238] width 150 height 29
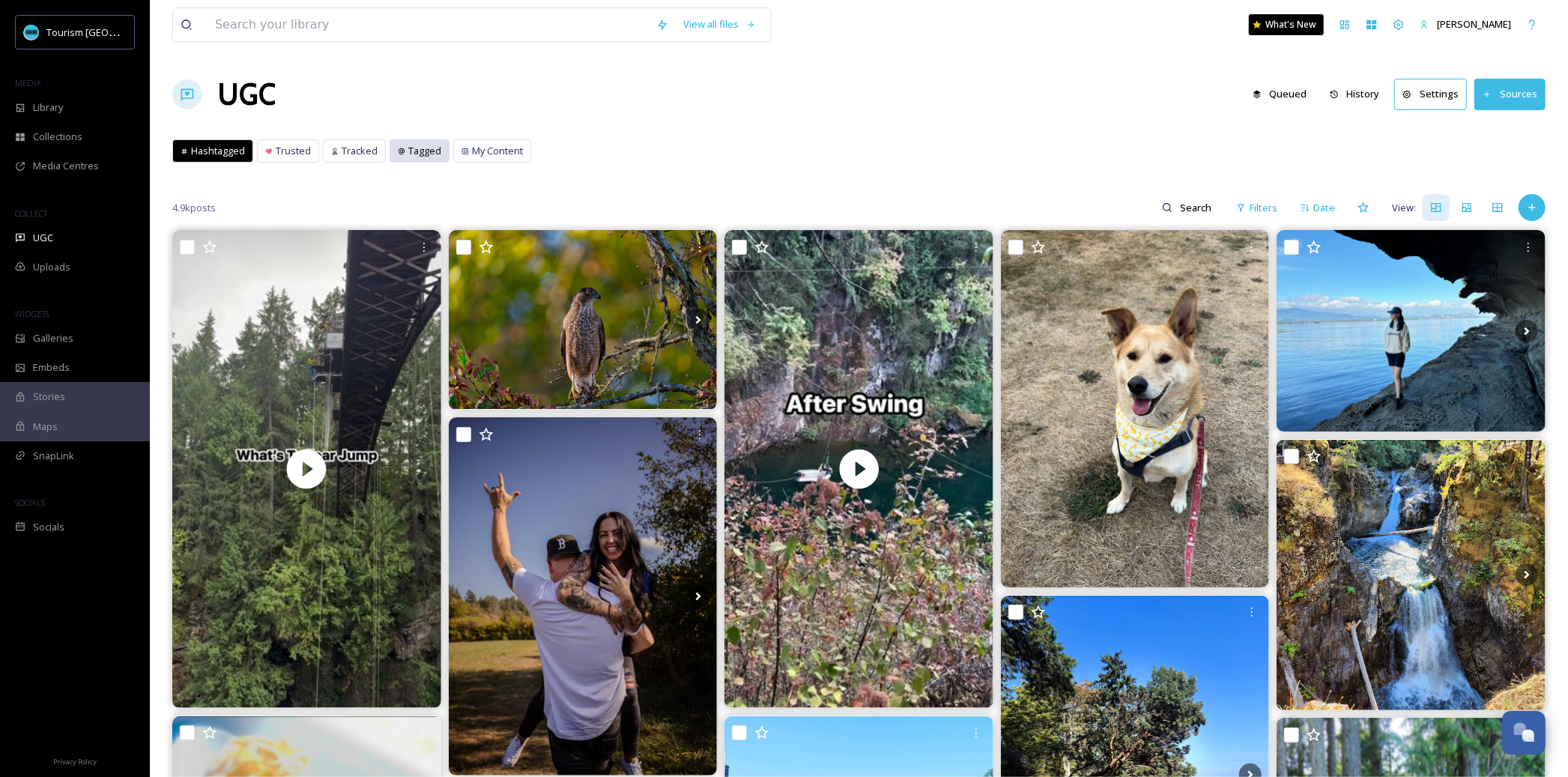
click at [402, 157] on div "Tagged" at bounding box center [419, 151] width 59 height 22
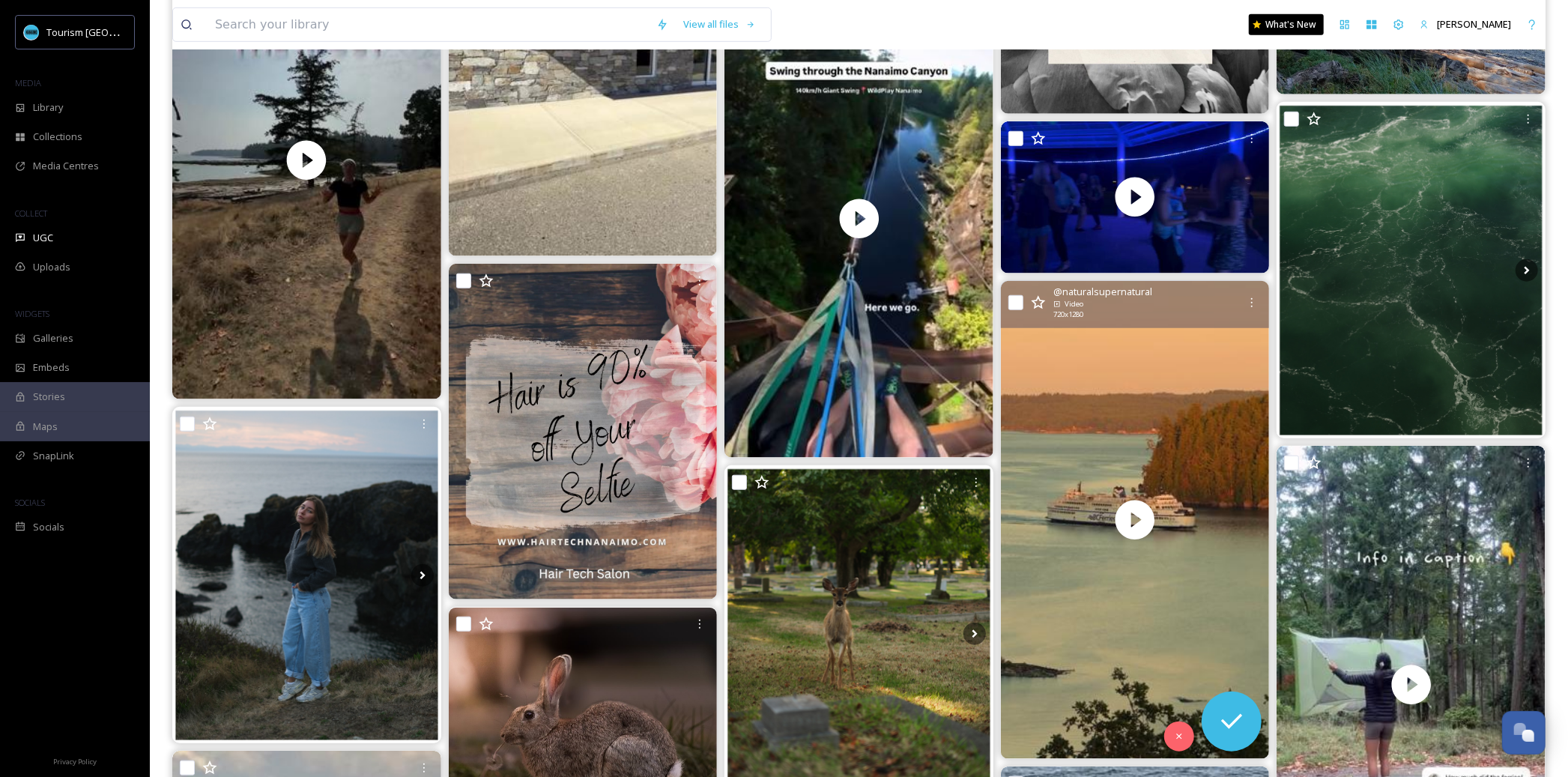
scroll to position [940, 0]
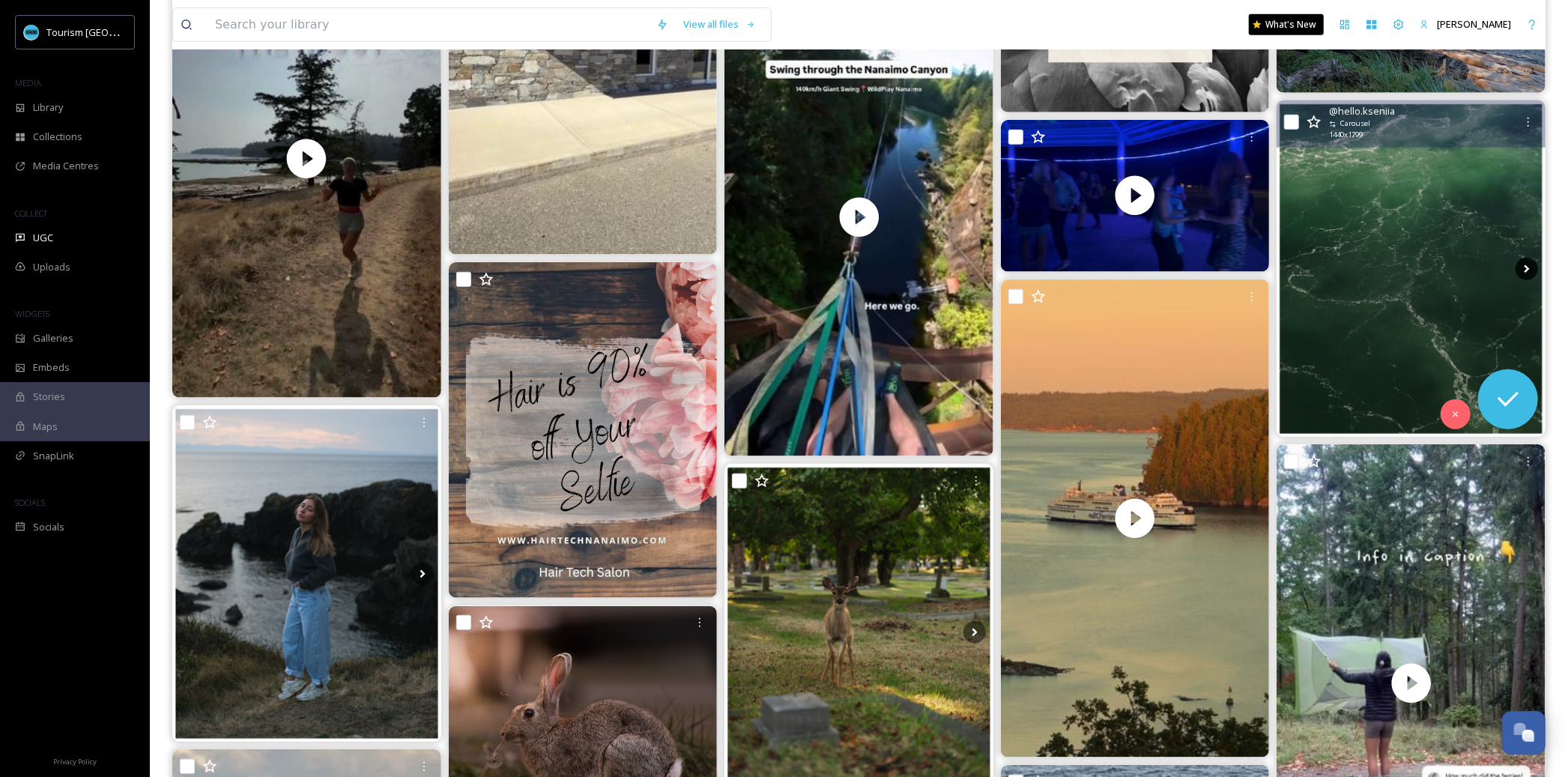
click at [1522, 275] on icon at bounding box center [1526, 269] width 23 height 23
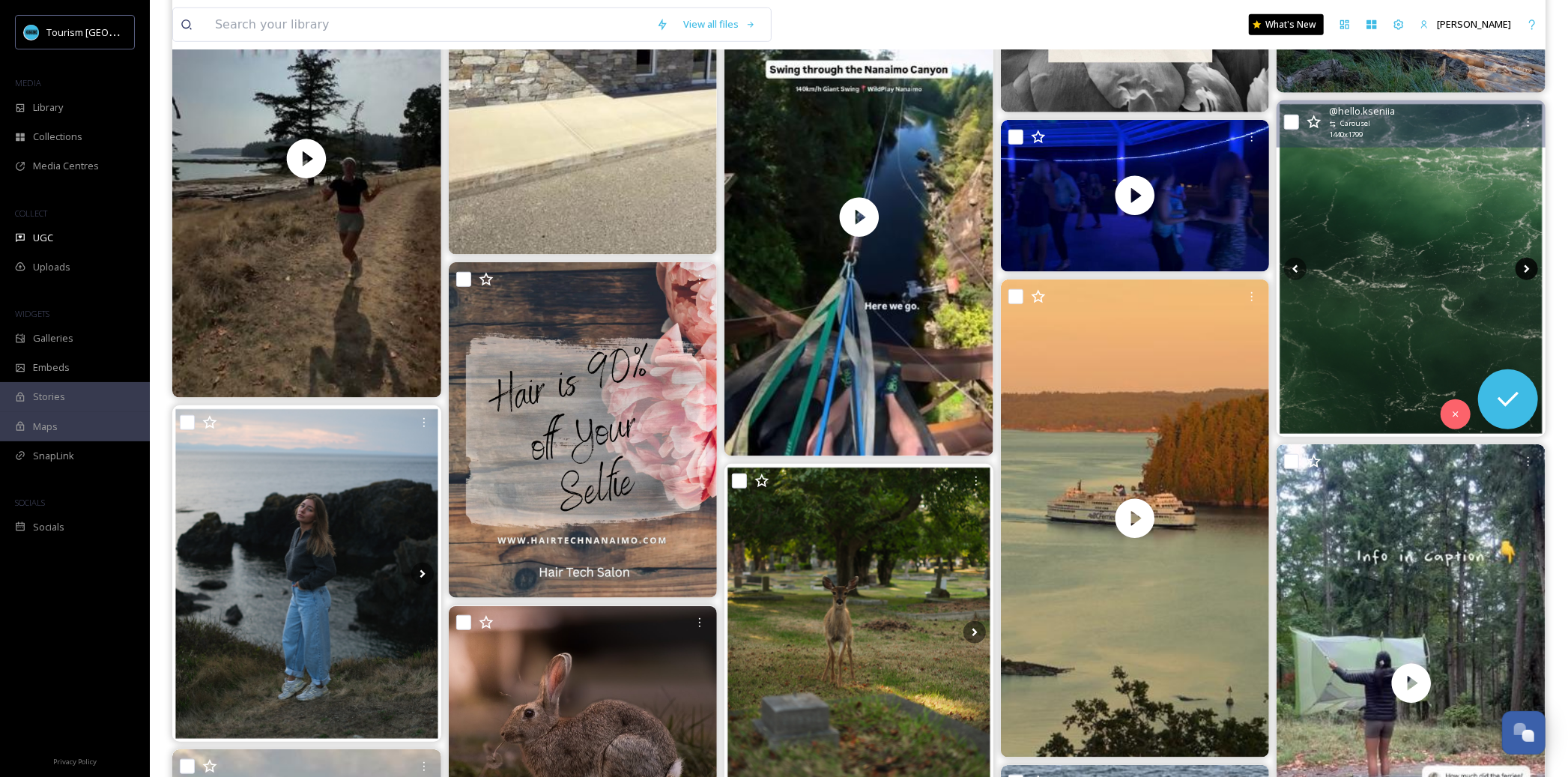
click at [1522, 267] on icon at bounding box center [1526, 269] width 23 height 23
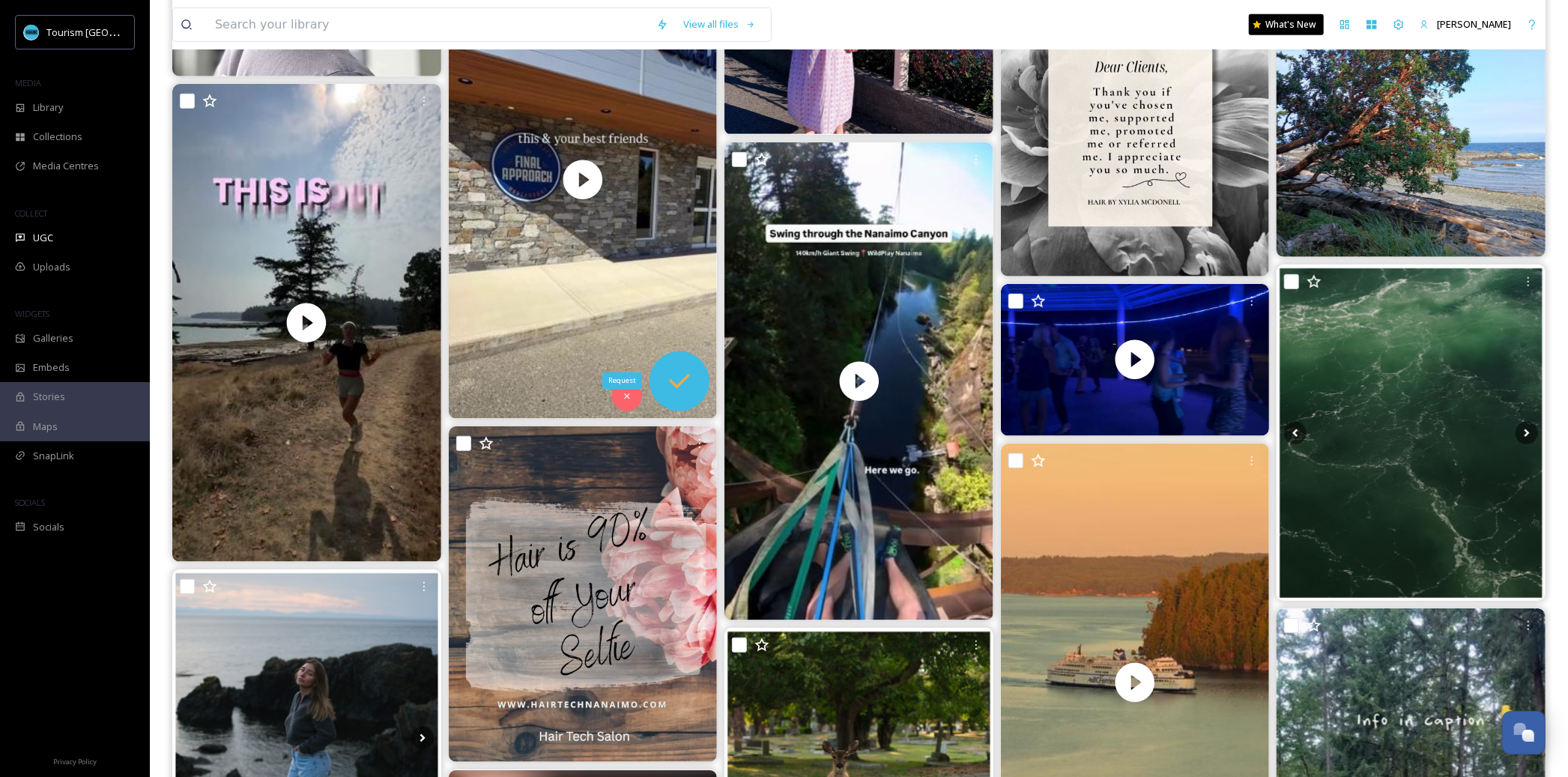
scroll to position [0, 0]
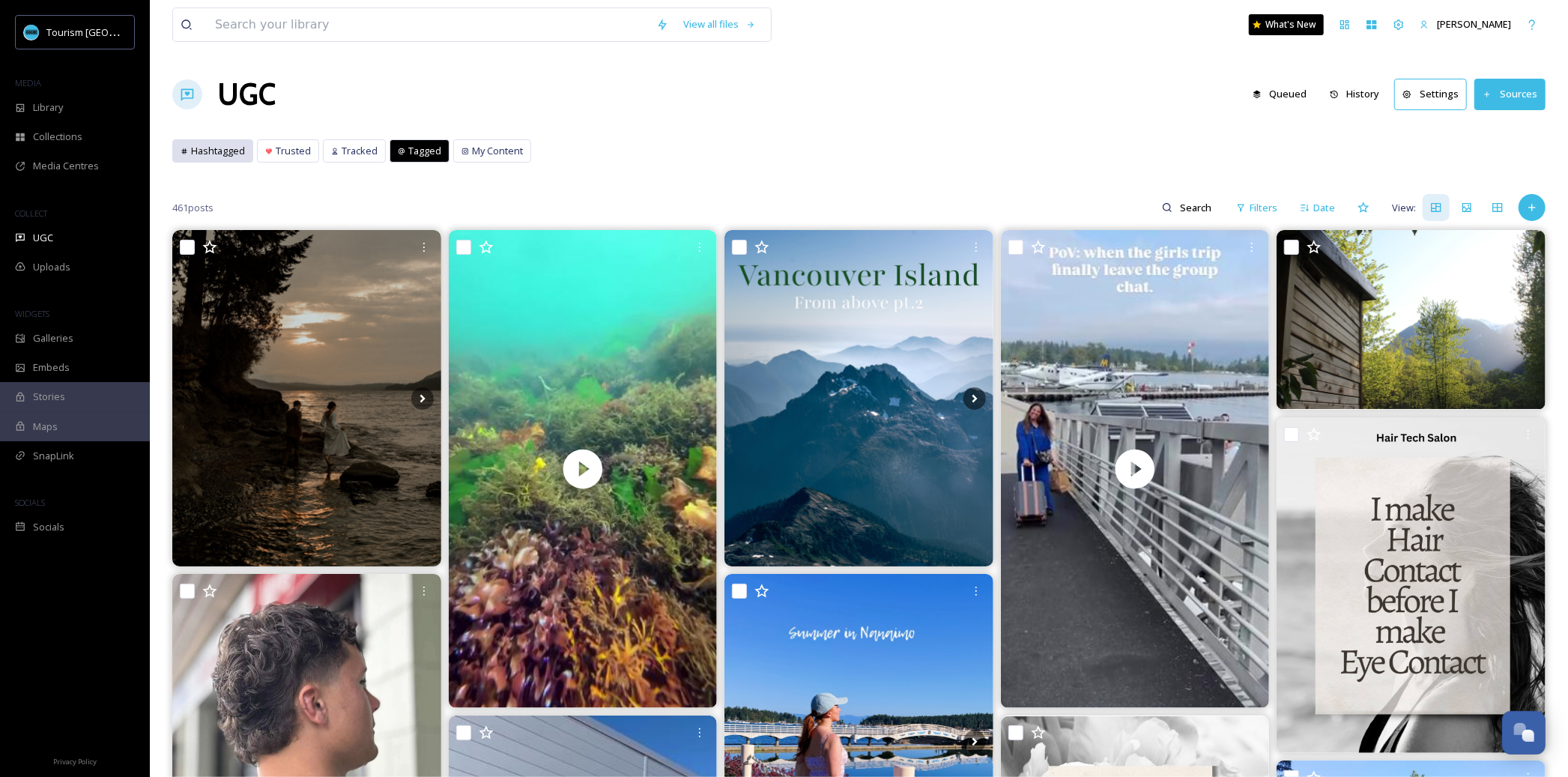
click at [228, 156] on span "Hashtagged" at bounding box center [218, 151] width 54 height 14
